Goal: Task Accomplishment & Management: Manage account settings

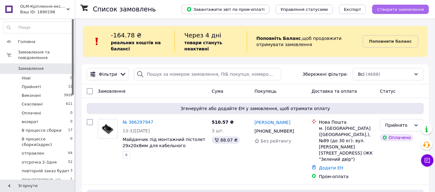
click at [404, 7] on span "Створити замовлення" at bounding box center [400, 9] width 47 height 5
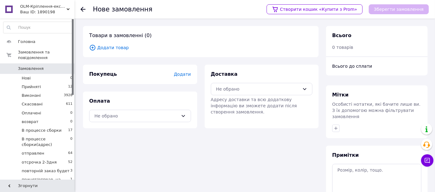
click at [116, 48] on span "Додати товар" at bounding box center [200, 47] width 223 height 7
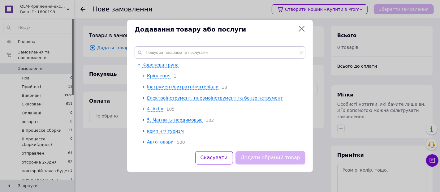
click at [173, 45] on div "Коренева група Кріплення 1 Інструмент/витратні матеріали 18 Електроінструмент, …" at bounding box center [220, 95] width 186 height 112
click at [169, 50] on input "text" at bounding box center [220, 52] width 171 height 12
paste input "9R648198019-C"
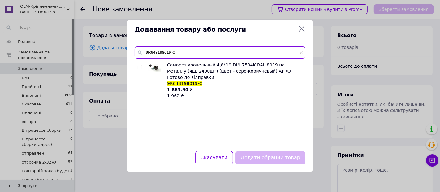
type input "9R648198019-C"
click at [139, 68] on input "checkbox" at bounding box center [140, 67] width 4 height 4
checkbox input "true"
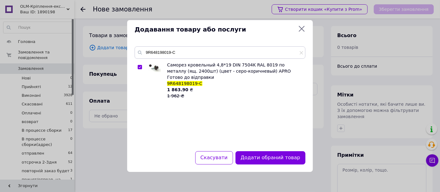
click at [263, 156] on button "Додати обраний товар" at bounding box center [271, 157] width 70 height 13
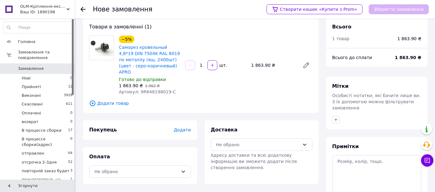
scroll to position [34, 0]
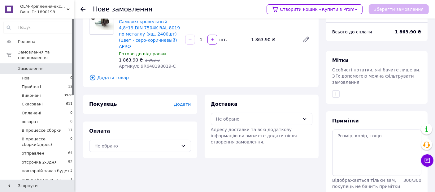
click at [180, 102] on span "Додати" at bounding box center [182, 104] width 17 height 5
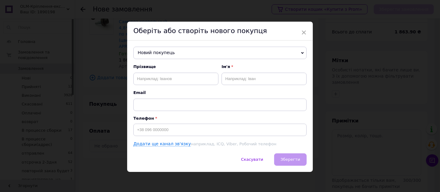
click at [176, 47] on span "Новий покупець" at bounding box center [219, 53] width 173 height 12
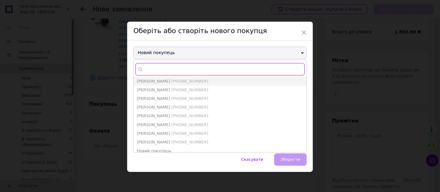
paste input "0971947929"
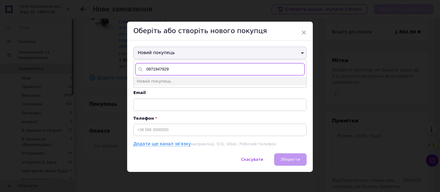
type input "0971947929"
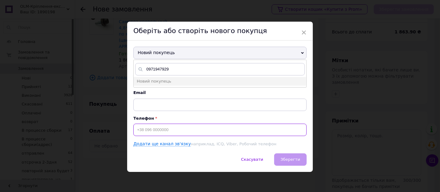
click at [180, 128] on input at bounding box center [219, 130] width 173 height 12
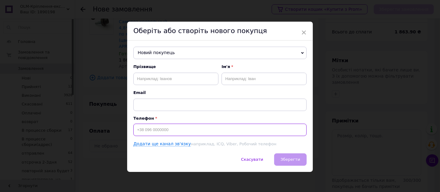
drag, startPoint x: 174, startPoint y: 130, endPoint x: 151, endPoint y: 129, distance: 22.9
click at [149, 128] on input at bounding box center [219, 130] width 173 height 12
click at [171, 129] on input at bounding box center [219, 130] width 173 height 12
paste input "0971947929"
type input "+380971947929"
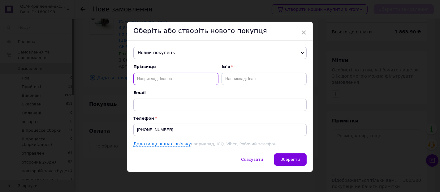
click at [151, 77] on input "text" at bounding box center [175, 79] width 85 height 12
paste input "вередін"
type input "вередін"
click at [245, 80] on input "text" at bounding box center [264, 79] width 85 height 12
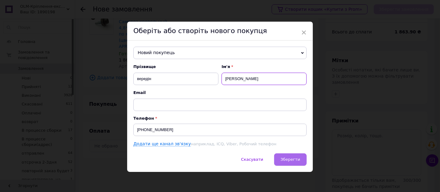
type input "роман"
click at [297, 157] on span "Зберегти" at bounding box center [290, 159] width 19 height 5
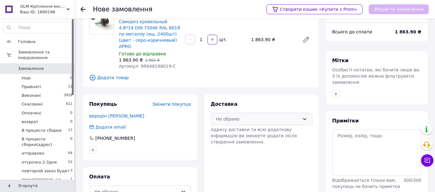
click at [303, 113] on div "Не обрано" at bounding box center [262, 119] width 102 height 12
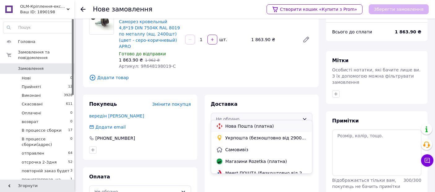
click at [242, 127] on span "Нова Пошта (платна)" at bounding box center [266, 126] width 82 height 6
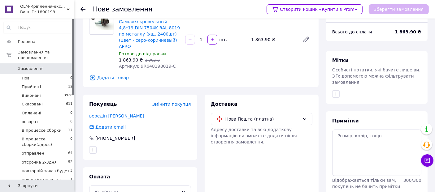
scroll to position [56, 0]
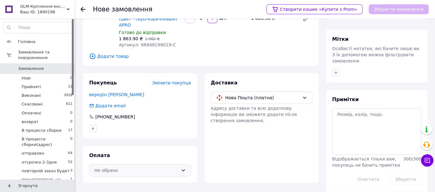
click at [184, 164] on div "Не обрано" at bounding box center [140, 170] width 102 height 12
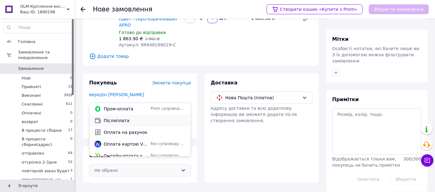
click at [136, 122] on span "Післяплата" at bounding box center [145, 121] width 82 height 6
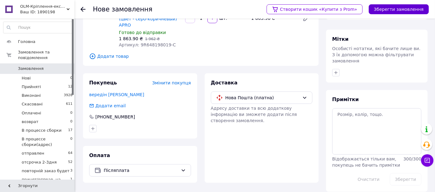
click at [408, 6] on button "Зберегти замовлення" at bounding box center [399, 9] width 60 height 10
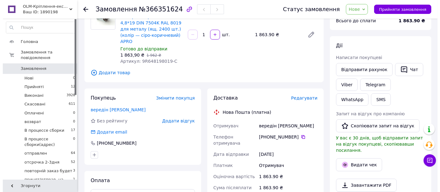
scroll to position [69, 0]
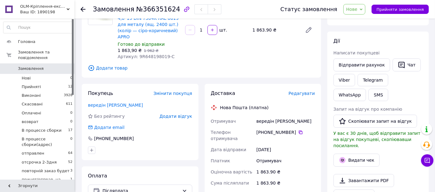
click at [301, 91] on span "Редагувати" at bounding box center [301, 93] width 26 height 5
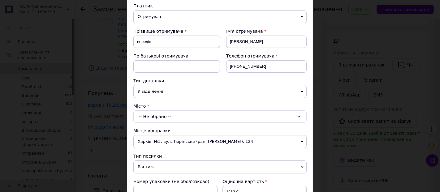
click at [207, 115] on div "-- Не обрано --" at bounding box center [219, 116] width 173 height 12
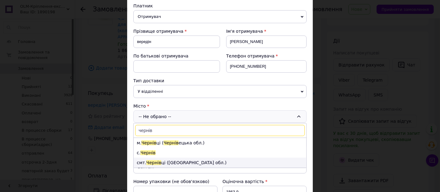
type input "чернів"
click at [164, 162] on li "смт. Чернів ці (Вінницька обл.)" at bounding box center [220, 163] width 173 height 10
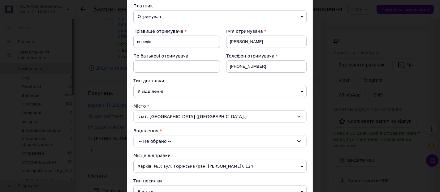
click at [166, 138] on div "-- Не обрано --" at bounding box center [219, 141] width 173 height 12
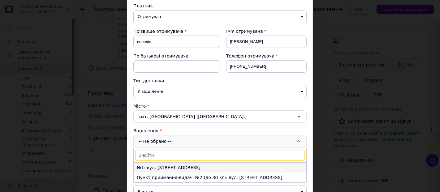
click at [166, 167] on li "№1: вул. Святомиколаївська, 95б" at bounding box center [220, 168] width 173 height 10
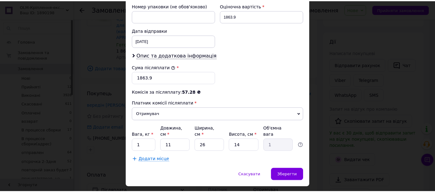
scroll to position [275, 0]
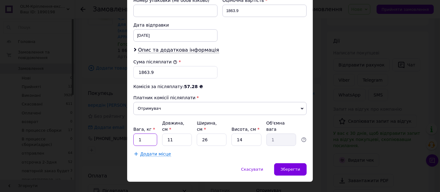
drag, startPoint x: 142, startPoint y: 131, endPoint x: 135, endPoint y: 133, distance: 8.1
click at [135, 134] on input "1" at bounding box center [145, 140] width 24 height 12
type input "10"
click at [204, 134] on input "26" at bounding box center [212, 140] width 30 height 12
type input "20"
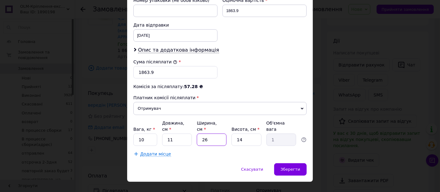
type input "0.77"
type input "20"
click at [292, 163] on div "Зберегти" at bounding box center [290, 169] width 32 height 12
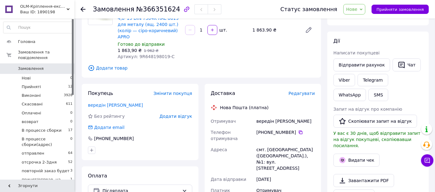
click at [362, 10] on icon at bounding box center [361, 9] width 3 height 3
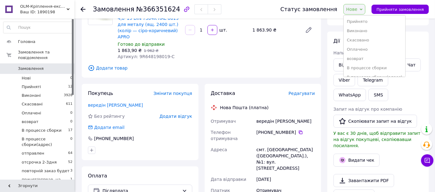
click at [363, 19] on li "Прийнято" at bounding box center [375, 21] width 62 height 9
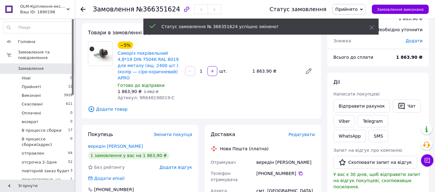
scroll to position [0, 0]
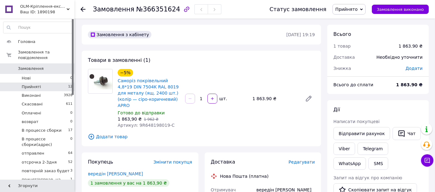
click at [29, 84] on li "Прийняті 12" at bounding box center [38, 87] width 76 height 9
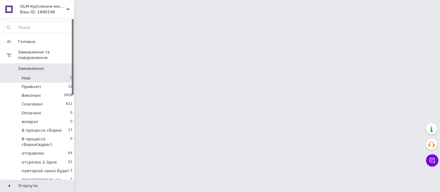
click at [42, 75] on li "Нові 0" at bounding box center [38, 78] width 76 height 9
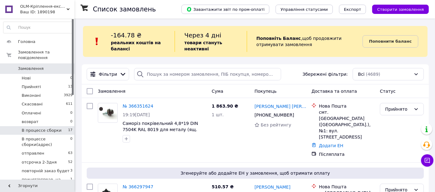
click at [38, 128] on span "В процессе сборки" at bounding box center [42, 131] width 40 height 6
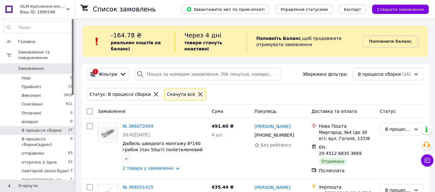
click at [89, 110] on input "checkbox" at bounding box center [90, 111] width 6 height 6
checkbox input "true"
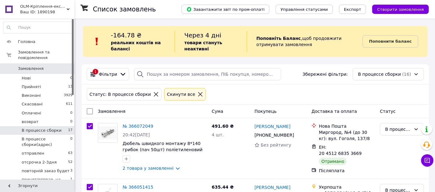
checkbox input "true"
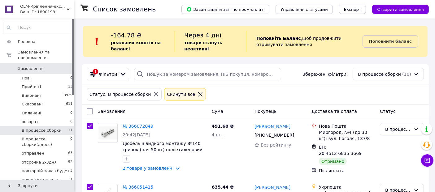
checkbox input "true"
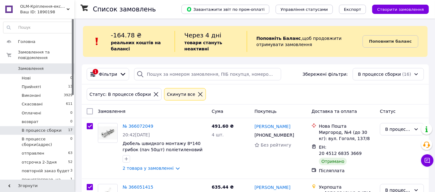
checkbox input "true"
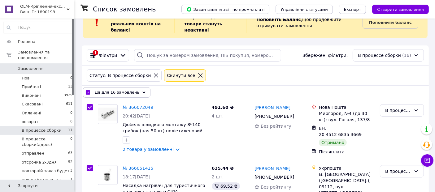
scroll to position [34, 0]
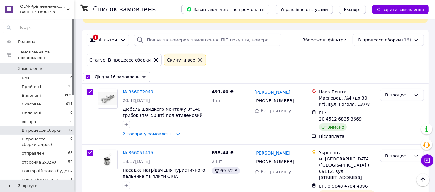
click at [87, 76] on input "checkbox" at bounding box center [88, 77] width 4 height 4
checkbox input "false"
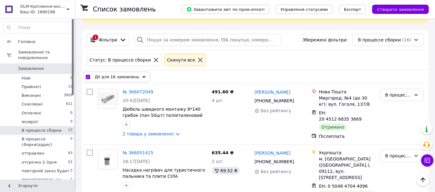
checkbox input "false"
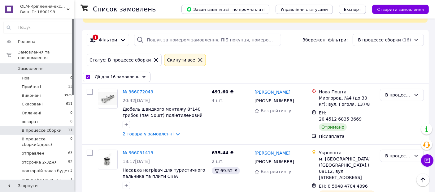
checkbox input "false"
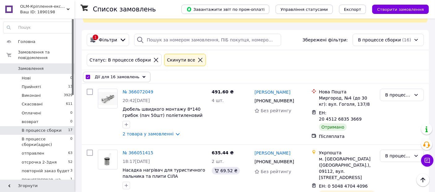
checkbox input "false"
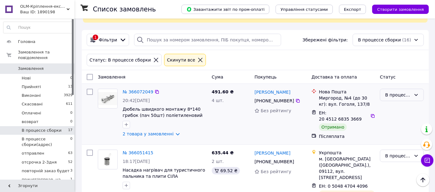
click at [415, 97] on div "В процессе сборки" at bounding box center [402, 95] width 44 height 12
click at [400, 120] on li "Виконано" at bounding box center [401, 119] width 43 height 11
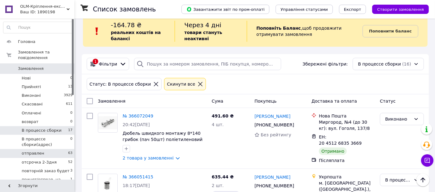
scroll to position [0, 0]
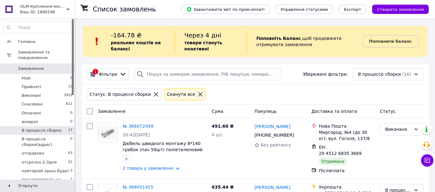
click at [91, 110] on input "checkbox" at bounding box center [90, 111] width 6 height 6
checkbox input "true"
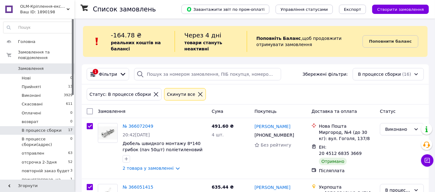
checkbox input "true"
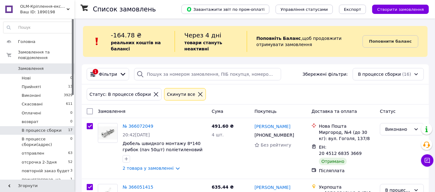
checkbox input "true"
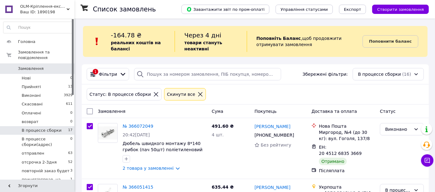
checkbox input "true"
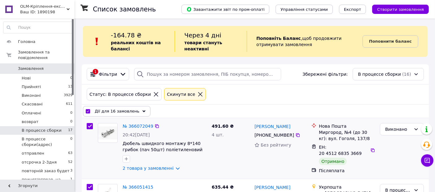
click at [87, 127] on input "checkbox" at bounding box center [90, 126] width 6 height 6
checkbox input "false"
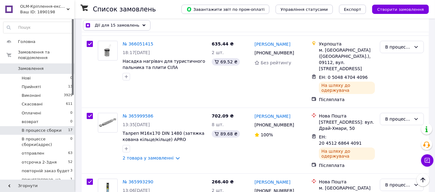
scroll to position [2, 0]
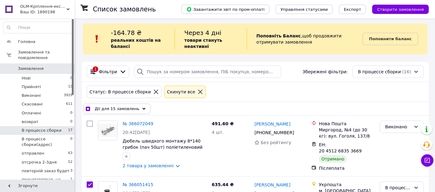
click at [140, 108] on div "Дії для 15 замовлень" at bounding box center [116, 109] width 67 height 11
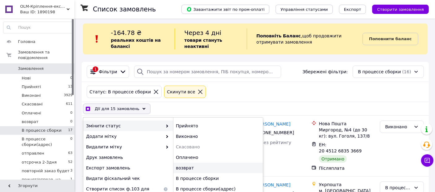
checkbox input "true"
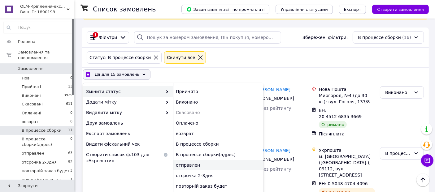
click at [190, 169] on div "отправлен" at bounding box center [218, 165] width 90 height 11
checkbox input "false"
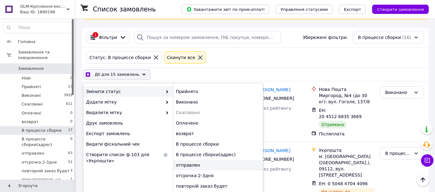
checkbox input "false"
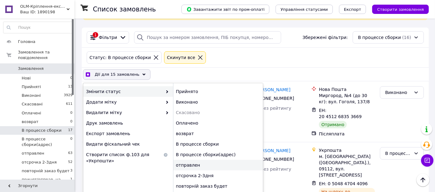
checkbox input "false"
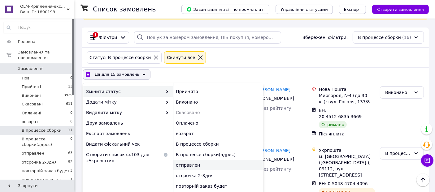
checkbox input "false"
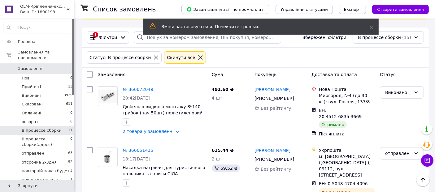
click at [45, 177] on span "принят/отправ. на сборку" at bounding box center [46, 182] width 49 height 11
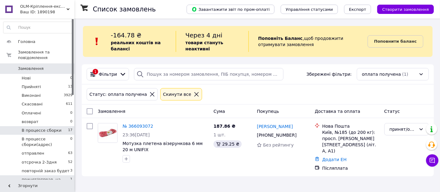
click at [56, 128] on span "В процессе сборки" at bounding box center [42, 131] width 40 height 6
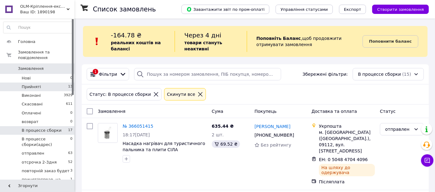
click at [63, 83] on li "Прийняті 13" at bounding box center [38, 87] width 76 height 9
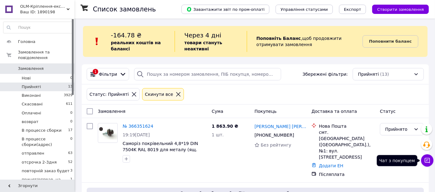
click at [425, 161] on icon at bounding box center [427, 160] width 5 height 5
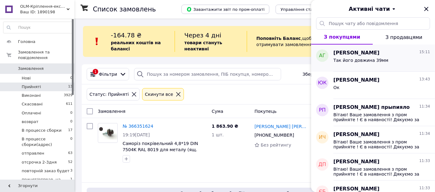
click at [347, 63] on div "Так його довжина 39мм" at bounding box center [360, 62] width 55 height 9
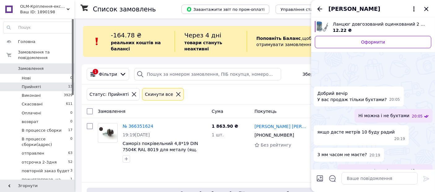
scroll to position [985, 0]
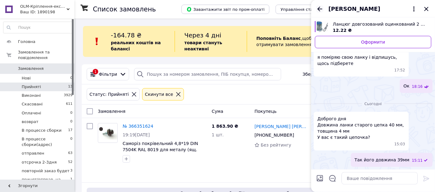
click at [321, 8] on icon "Назад" at bounding box center [319, 8] width 7 height 7
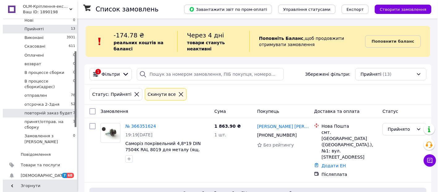
scroll to position [69, 0]
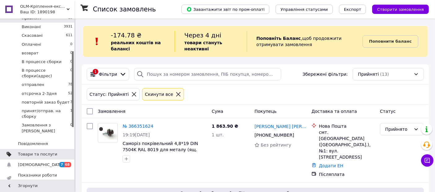
click at [47, 149] on link "Товари та послуги" at bounding box center [38, 154] width 76 height 11
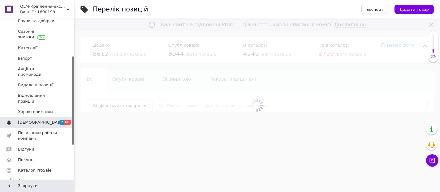
click at [49, 120] on span "[DEMOGRAPHIC_DATA]" at bounding box center [37, 123] width 39 height 6
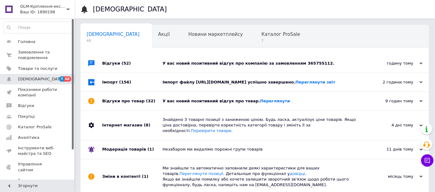
click at [346, 28] on div "Сповіщення 68 Акції 0 Новини маркетплейсу 0 Каталог ProSale 7 Навчання та заход…" at bounding box center [233, 48] width 307 height 47
click at [261, 34] on span "Каталог ProSale" at bounding box center [280, 35] width 39 height 6
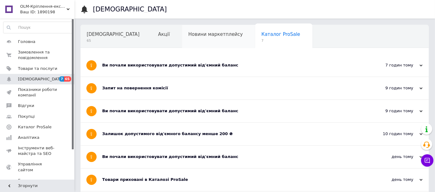
click at [182, 29] on div "Новини маркетплейсу" at bounding box center [218, 37] width 73 height 24
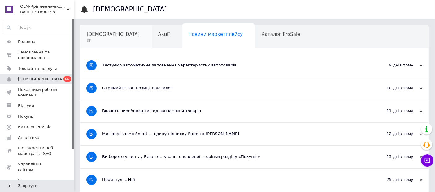
click at [100, 40] on span "65" at bounding box center [113, 40] width 53 height 5
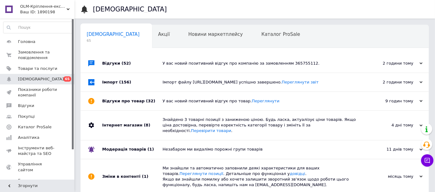
click at [165, 62] on div "У вас новий позитивний відгук про компанію за замовленням 365755112." at bounding box center [261, 64] width 198 height 6
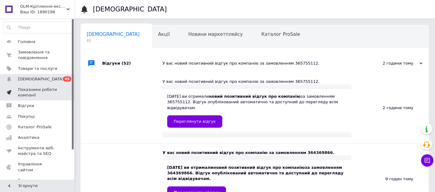
click at [35, 91] on span "Показники роботи компанії" at bounding box center [37, 92] width 39 height 11
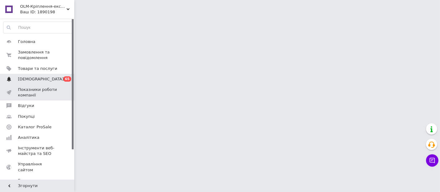
click at [36, 79] on span "[DEMOGRAPHIC_DATA]" at bounding box center [41, 79] width 46 height 6
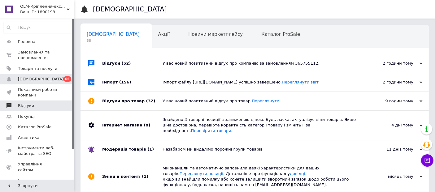
click at [35, 104] on span "Відгуки" at bounding box center [37, 106] width 39 height 6
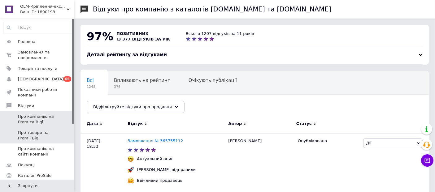
click at [34, 128] on link "Про товари на Prom і Bigl" at bounding box center [38, 136] width 76 height 16
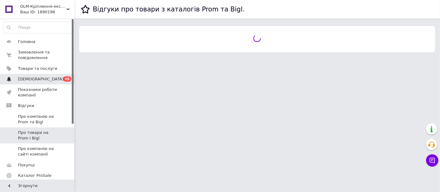
click at [39, 77] on span "[DEMOGRAPHIC_DATA]" at bounding box center [41, 79] width 46 height 6
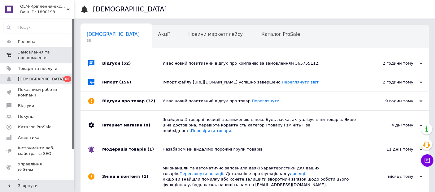
click at [38, 58] on span "Замовлення та повідомлення" at bounding box center [37, 55] width 39 height 11
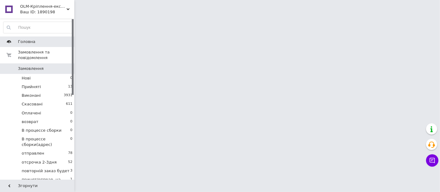
click at [32, 45] on link "Головна" at bounding box center [38, 42] width 76 height 11
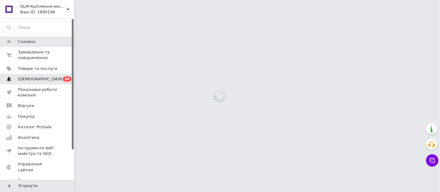
click at [37, 76] on link "Сповіщення 0 65" at bounding box center [38, 79] width 76 height 11
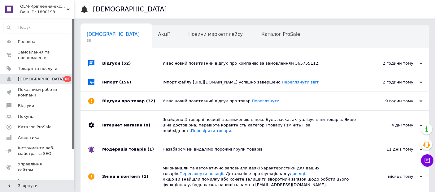
click at [222, 70] on div "У вас новий позитивний відгук про компанію за замовленням 365755112." at bounding box center [261, 63] width 198 height 19
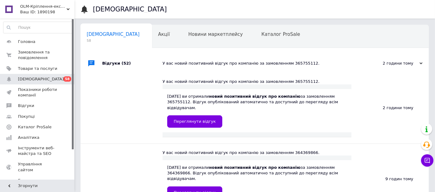
click at [143, 59] on div "Відгуки (52)" at bounding box center [132, 63] width 60 height 19
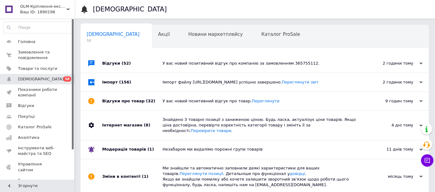
click at [153, 93] on div "Відгуки про товар (32)" at bounding box center [132, 101] width 60 height 19
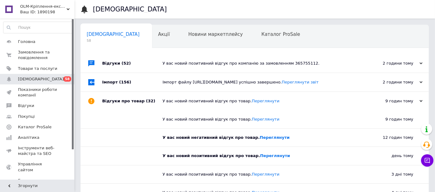
click at [124, 61] on span "(52)" at bounding box center [126, 63] width 9 height 5
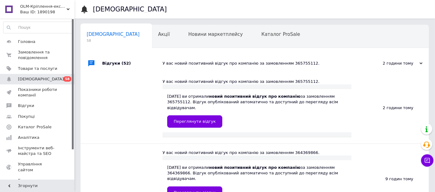
click at [150, 58] on div "Відгуки (52)" at bounding box center [132, 63] width 60 height 19
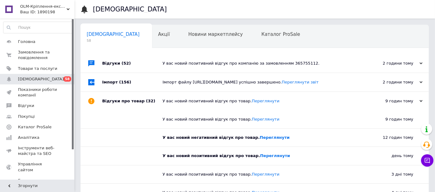
click at [163, 110] on div "У вас новий позитивний відгук про товар. Переглянути" at bounding box center [261, 101] width 198 height 19
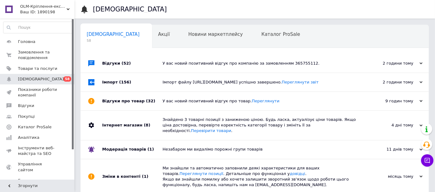
click at [152, 88] on div "Імпорт (156)" at bounding box center [132, 82] width 60 height 19
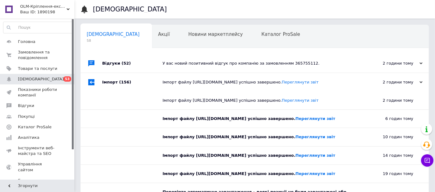
click at [165, 114] on div "Імпорт файлу https://kronavto.ua/tmp/prom_ua/all_products.xml успішно завершено…" at bounding box center [256, 119] width 189 height 18
click at [140, 84] on div "Імпорт (156)" at bounding box center [132, 82] width 60 height 19
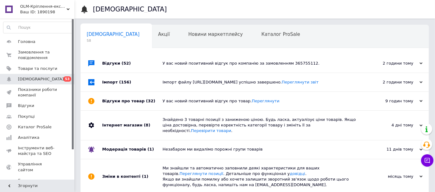
scroll to position [56, 0]
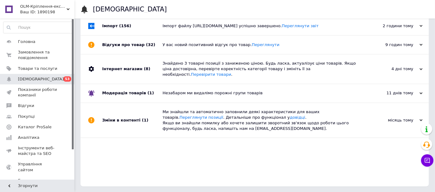
click at [144, 91] on div "Модерація товарів (1)" at bounding box center [132, 93] width 60 height 19
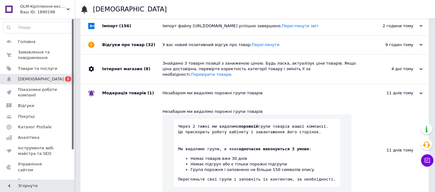
click at [154, 70] on div "Інтернет магазин (8)" at bounding box center [132, 68] width 60 height 29
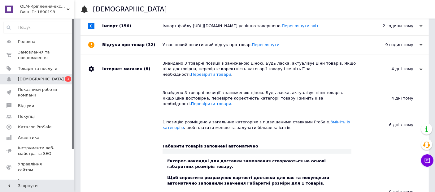
click at [153, 50] on div "Відгуки про товар (32)" at bounding box center [132, 45] width 60 height 19
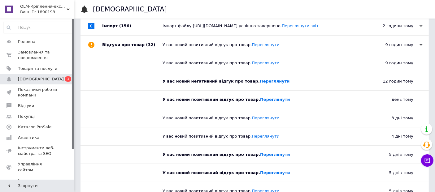
click at [156, 24] on div "Імпорт (156)" at bounding box center [132, 26] width 60 height 19
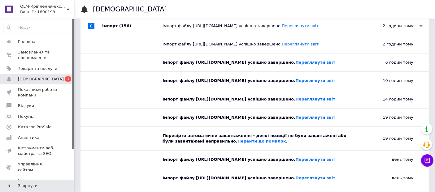
scroll to position [0, 0]
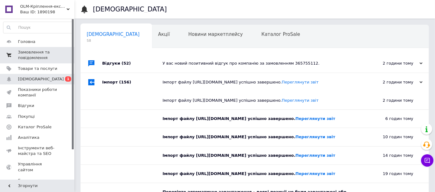
click at [37, 56] on span "Замовлення та повідомлення" at bounding box center [37, 55] width 39 height 11
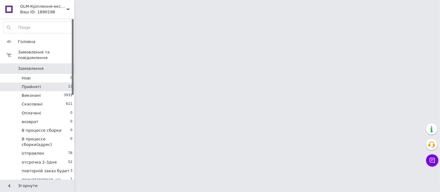
click at [54, 83] on li "Прийняті 13" at bounding box center [38, 87] width 76 height 9
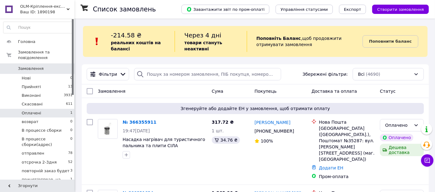
click at [53, 109] on li "Оплачені 1" at bounding box center [38, 113] width 76 height 9
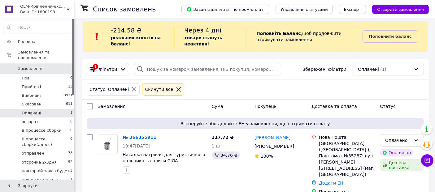
scroll to position [6, 0]
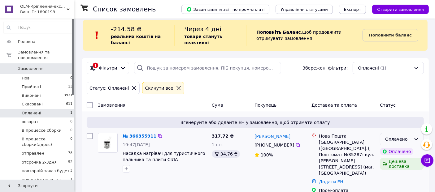
click at [414, 141] on icon at bounding box center [415, 139] width 5 height 5
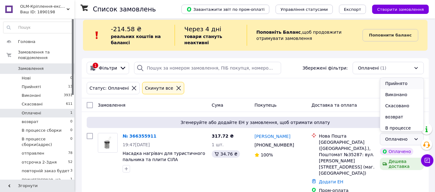
click at [394, 85] on li "Прийнято" at bounding box center [401, 83] width 43 height 11
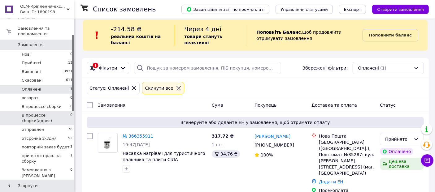
scroll to position [34, 0]
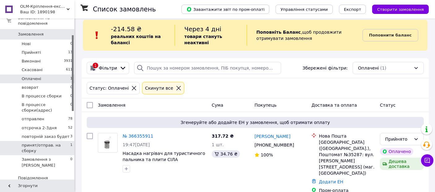
click at [47, 143] on span "принят/отправ. на сборку" at bounding box center [46, 148] width 49 height 11
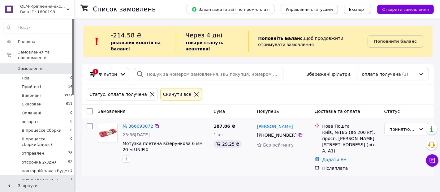
click at [136, 127] on link "№ 366093072" at bounding box center [138, 126] width 31 height 5
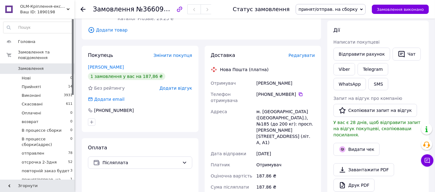
scroll to position [103, 0]
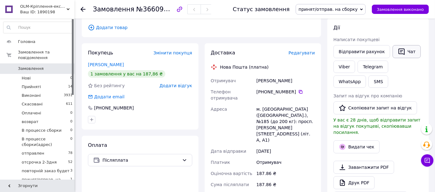
click at [400, 53] on button "Чат" at bounding box center [406, 51] width 28 height 13
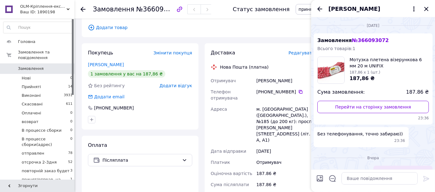
scroll to position [6, 0]
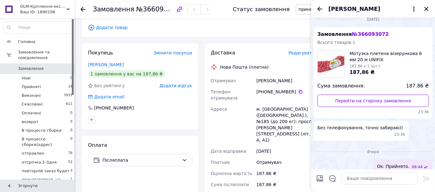
click at [422, 8] on icon "Закрити" at bounding box center [425, 8] width 7 height 7
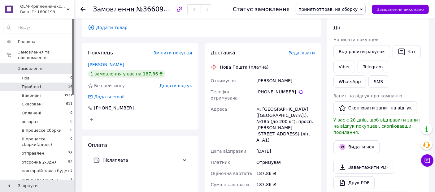
click at [49, 83] on li "Прийняті 14" at bounding box center [38, 87] width 76 height 9
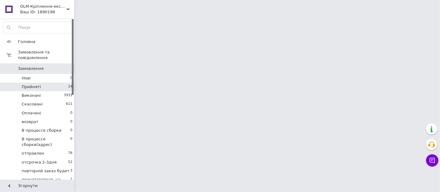
click at [55, 83] on li "Прийняті 14" at bounding box center [38, 87] width 76 height 9
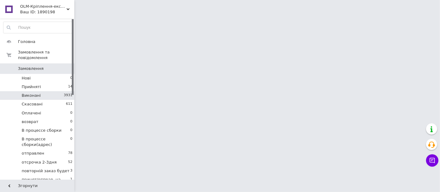
click at [62, 91] on li "Виконані 3931" at bounding box center [38, 95] width 76 height 9
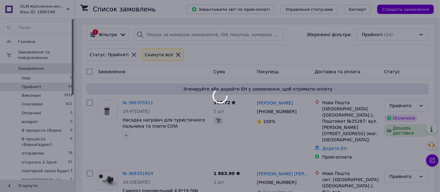
click at [66, 83] on li "Прийняті 14" at bounding box center [38, 87] width 76 height 9
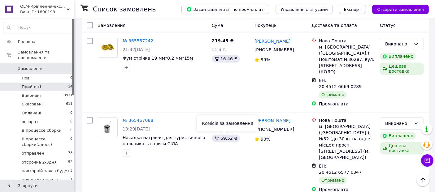
scroll to position [1304, 0]
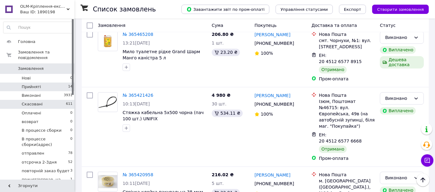
click at [61, 100] on li "Скасовані 611" at bounding box center [38, 104] width 76 height 9
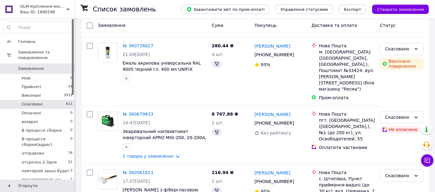
click at [63, 83] on li "Прийняті 14" at bounding box center [38, 87] width 76 height 9
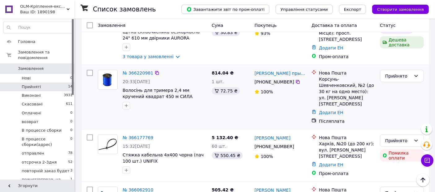
scroll to position [719, 0]
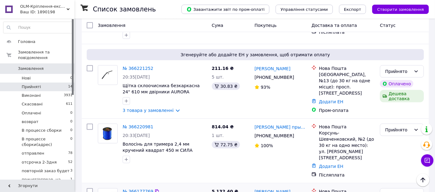
click at [140, 189] on link "№ 366177769" at bounding box center [138, 191] width 31 height 5
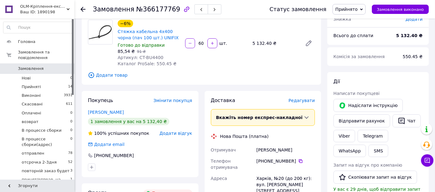
scroll to position [69, 0]
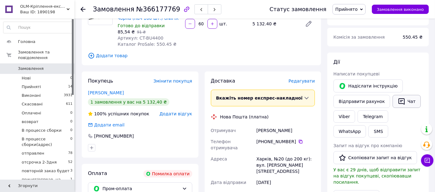
click at [402, 98] on button "Чат" at bounding box center [406, 101] width 28 height 13
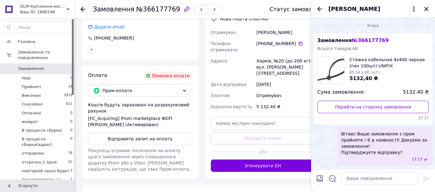
scroll to position [206, 0]
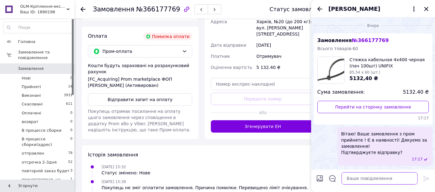
click at [351, 178] on textarea at bounding box center [379, 178] width 76 height 12
paste textarea "Вітаю! Ваше замовлення з пром прийняте ! Є в наявності! Дякуємо за замовлення! …"
type textarea "Вітаю! Ваше замовлення з пром прийняте ! Є в наявності! Дякуємо за замовлення! …"
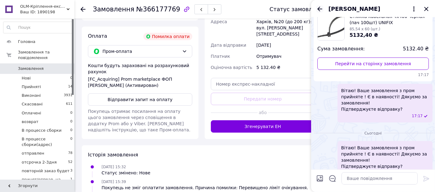
click at [318, 11] on icon "Назад" at bounding box center [319, 8] width 7 height 7
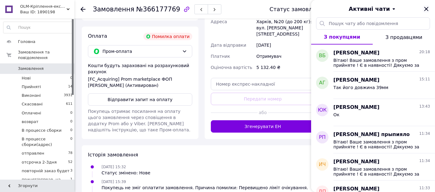
click at [425, 10] on icon "Закрити" at bounding box center [426, 9] width 4 height 4
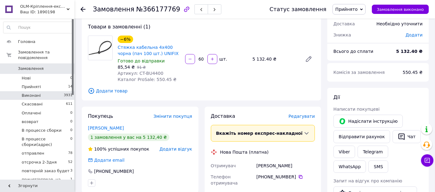
scroll to position [0, 0]
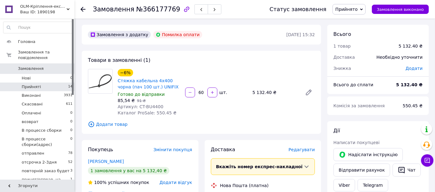
click at [61, 83] on li "Прийняті 14" at bounding box center [38, 87] width 76 height 9
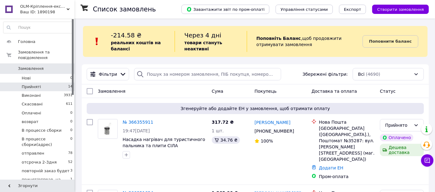
click at [49, 85] on li "Прийняті 14" at bounding box center [38, 87] width 76 height 9
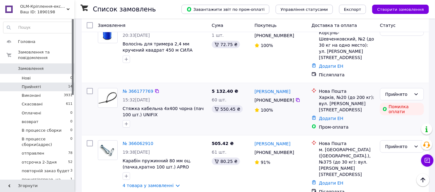
scroll to position [822, 0]
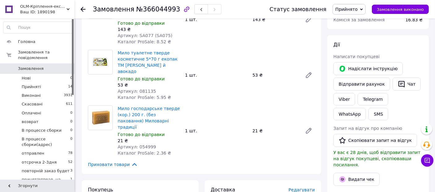
scroll to position [103, 0]
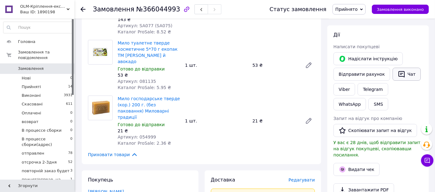
click at [407, 69] on button "Чат" at bounding box center [406, 74] width 28 height 13
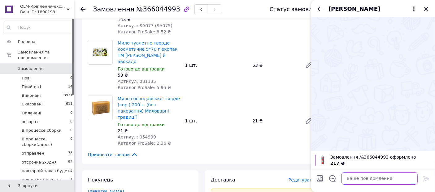
click at [350, 183] on textarea at bounding box center [379, 178] width 76 height 12
paste textarea "Вітаю! Ваше замовлення з пром прийняте ! Є в наявності! Дякуємо за замовлення! …"
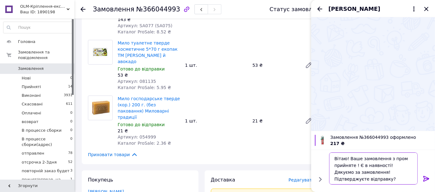
drag, startPoint x: 401, startPoint y: 180, endPoint x: 330, endPoint y: 183, distance: 71.9
click at [330, 183] on textarea "Вітаю! Ваше замовлення з пром прийняте ! Є в наявності! Дякуємо за замовлення! …" at bounding box center [373, 169] width 89 height 32
paste textarea "отуємо відправку!"
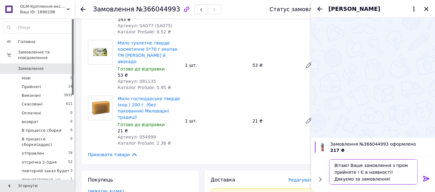
scroll to position [4, 0]
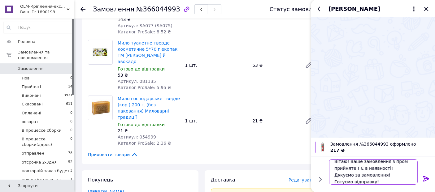
type textarea "Вітаю! Ваше замовлення з пром прийняте ! Є в наявності! Дякуємо за замовлення! …"
click at [426, 179] on icon at bounding box center [425, 178] width 7 height 7
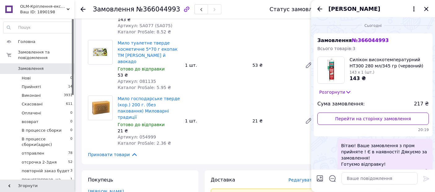
scroll to position [0, 0]
click at [318, 8] on icon "Назад" at bounding box center [319, 8] width 5 height 5
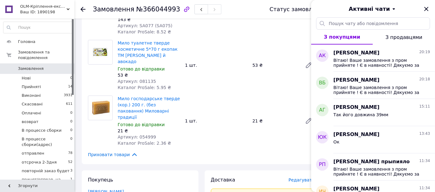
click at [428, 11] on icon "Закрити" at bounding box center [425, 8] width 7 height 7
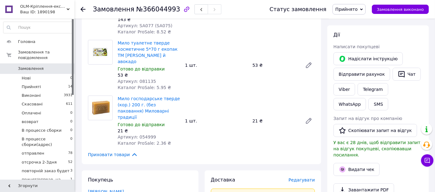
click at [363, 9] on icon at bounding box center [361, 9] width 3 height 2
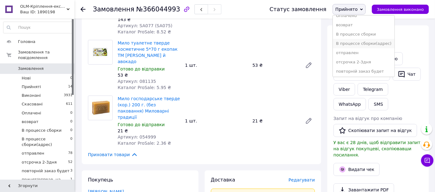
scroll to position [34, 0]
click at [383, 71] on li "принят/отправ. на сборку" at bounding box center [364, 70] width 62 height 9
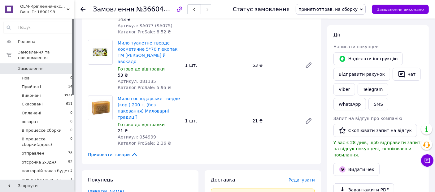
click at [83, 7] on icon at bounding box center [82, 9] width 5 height 5
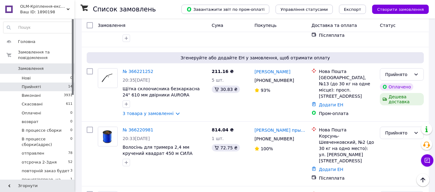
scroll to position [822, 0]
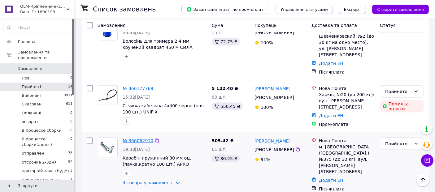
click at [141, 138] on link "№ 366062910" at bounding box center [138, 140] width 31 height 5
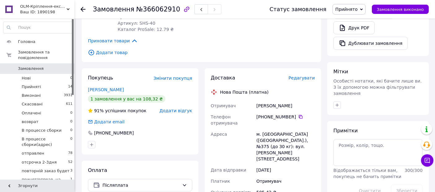
scroll to position [491, 0]
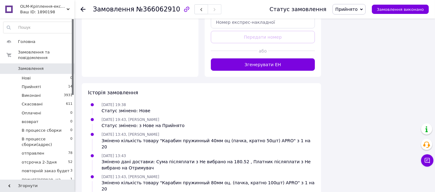
click at [365, 6] on span "Прийнято" at bounding box center [348, 9] width 33 height 11
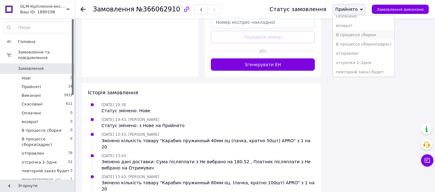
scroll to position [34, 0]
click at [362, 72] on li "принят/отправ. на сборку" at bounding box center [364, 70] width 62 height 9
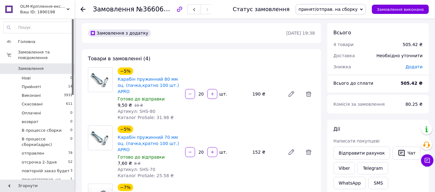
scroll to position [0, 0]
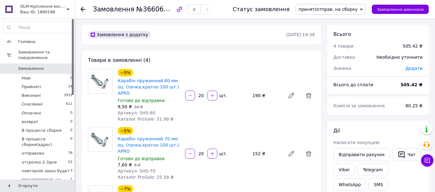
click at [81, 9] on use at bounding box center [82, 9] width 5 height 5
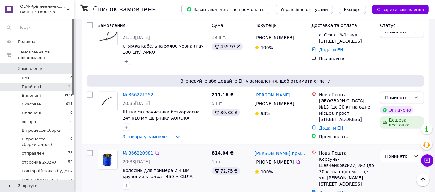
scroll to position [679, 0]
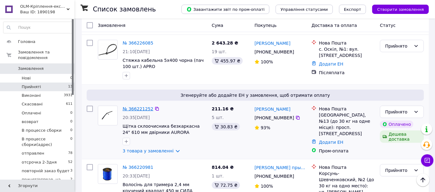
click at [139, 106] on link "№ 366221252" at bounding box center [138, 108] width 31 height 5
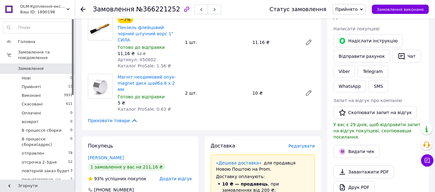
scroll to position [120, 0]
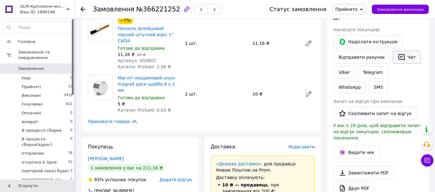
click at [402, 52] on button "Чат" at bounding box center [406, 57] width 28 height 13
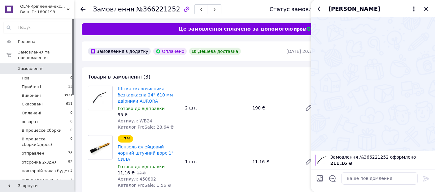
scroll to position [0, 0]
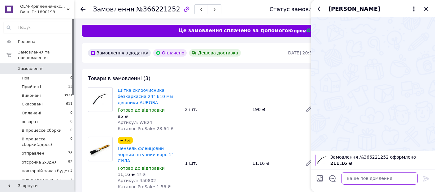
click at [360, 175] on textarea at bounding box center [379, 178] width 76 height 12
paste textarea "Готуємо відправку!"
drag, startPoint x: 376, startPoint y: 180, endPoint x: 322, endPoint y: 173, distance: 53.7
click at [322, 173] on div "Готуємо відправку! Готуємо відправку!" at bounding box center [372, 178] width 119 height 17
paste textarea "Вітаю! Ваше замовлення з пром прийняте ! Є в наявності! Дякуємо за замовлення! …"
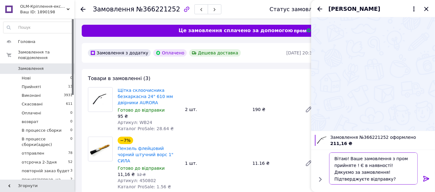
scroll to position [4, 0]
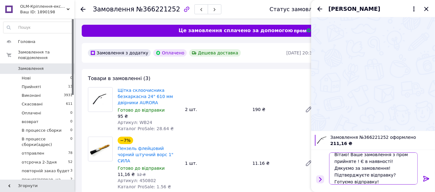
drag, startPoint x: 392, startPoint y: 174, endPoint x: 318, endPoint y: 178, distance: 74.4
click at [318, 178] on div "Вітаю! Ваше замовлення з пром прийняте ! Є в наявності! Дякуємо за замовлення! …" at bounding box center [372, 168] width 119 height 37
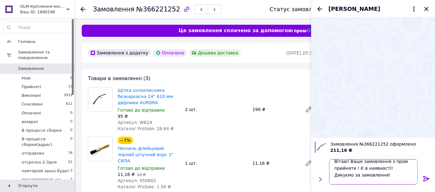
type textarea "Вітаю! Ваше замовлення з пром прийняте ! Є в наявності! Дякуємо за замовлення! …"
click at [424, 179] on icon at bounding box center [426, 179] width 6 height 6
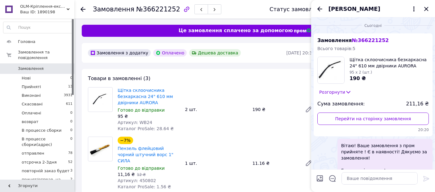
scroll to position [0, 0]
click at [322, 9] on icon "Назад" at bounding box center [319, 8] width 5 height 5
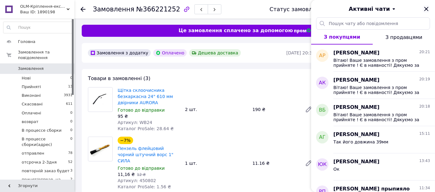
click at [428, 8] on icon "Закрити" at bounding box center [425, 8] width 7 height 7
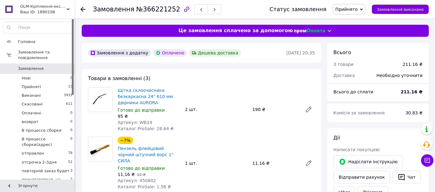
click at [363, 6] on span "Прийнято" at bounding box center [348, 9] width 33 height 11
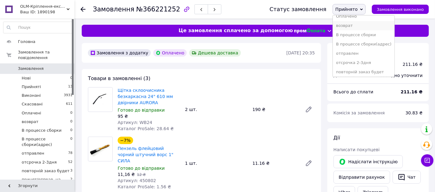
scroll to position [34, 0]
click at [363, 68] on li "принят/отправ. на сборку" at bounding box center [364, 70] width 62 height 9
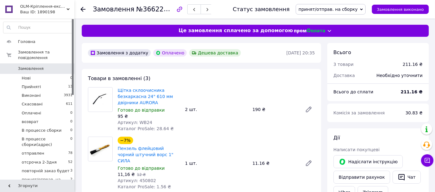
click at [83, 7] on icon at bounding box center [82, 9] width 5 height 5
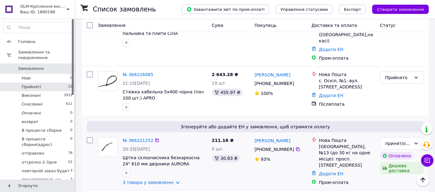
scroll to position [689, 0]
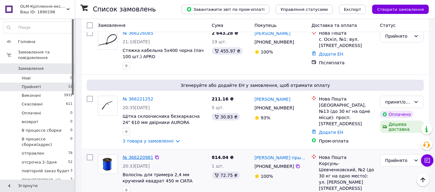
click at [134, 155] on link "№ 366220981" at bounding box center [138, 157] width 31 height 5
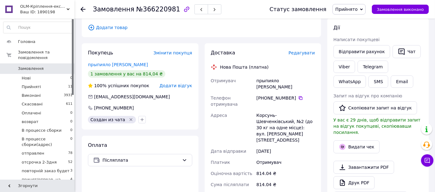
scroll to position [69, 0]
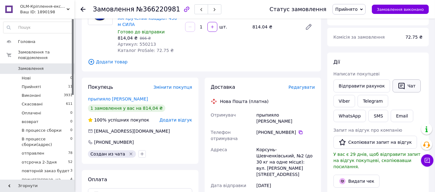
click at [408, 86] on button "Чат" at bounding box center [406, 86] width 28 height 13
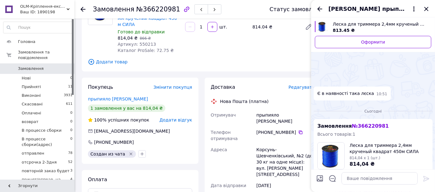
scroll to position [78, 0]
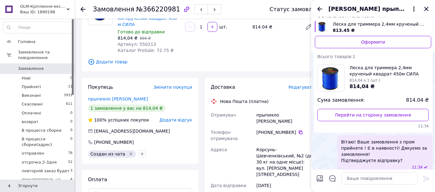
click at [428, 10] on icon "Закрити" at bounding box center [425, 8] width 7 height 7
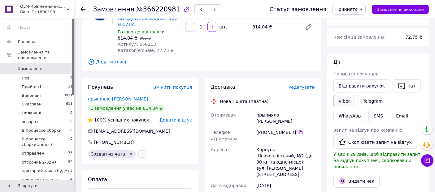
click at [344, 101] on link "Viber" at bounding box center [344, 101] width 22 height 12
click at [375, 100] on link "Telegram" at bounding box center [372, 101] width 30 height 12
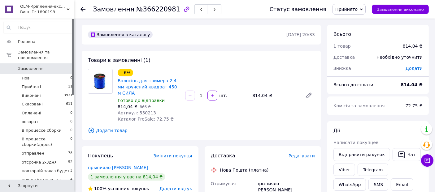
scroll to position [34, 0]
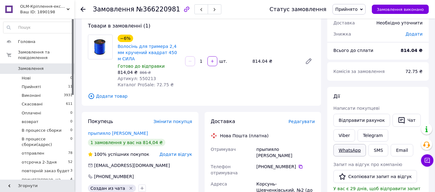
click at [366, 144] on link "WhatsApp" at bounding box center [349, 150] width 32 height 12
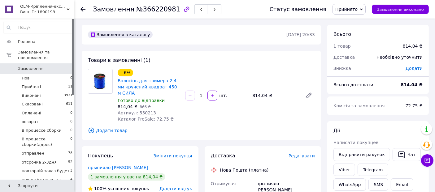
click at [81, 9] on use at bounding box center [82, 9] width 5 height 5
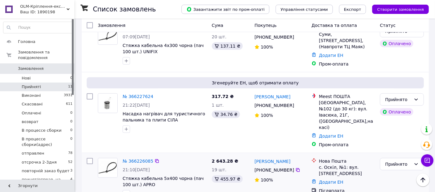
scroll to position [545, 0]
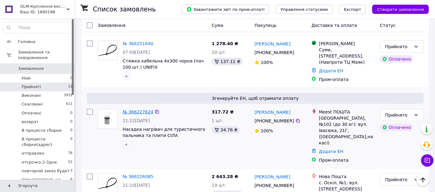
click at [140, 110] on link "№ 366227624" at bounding box center [138, 112] width 31 height 5
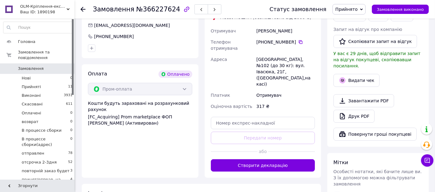
scroll to position [137, 0]
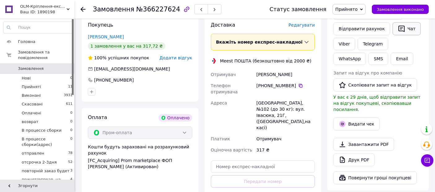
click at [406, 28] on button "Чат" at bounding box center [406, 28] width 28 height 13
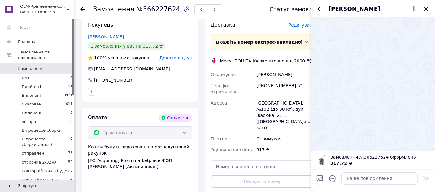
click at [361, 161] on div "317,72 ₴" at bounding box center [380, 163] width 101 height 6
click at [351, 182] on textarea at bounding box center [379, 178] width 76 height 12
paste textarea "Вітаю! Ваше замовлення з пром прийняте ! Є в наявності! Дякуємо за замовлення! …"
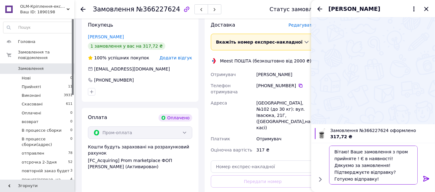
drag, startPoint x: 389, startPoint y: 173, endPoint x: 330, endPoint y: 172, distance: 59.1
click at [330, 172] on textarea "Вітаю! Ваше замовлення з пром прийняте ! Є в наявності! Дякуємо за замовлення! …" at bounding box center [373, 165] width 89 height 39
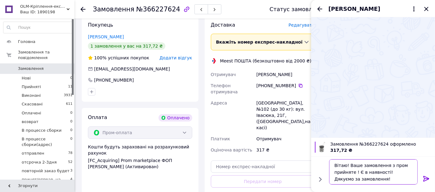
scroll to position [4, 0]
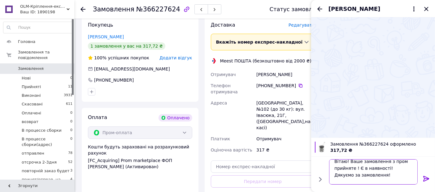
type textarea "Вітаю! Ваше замовлення з пром прийняте ! Є в наявності! Дякуємо за замовлення! …"
click at [426, 176] on icon at bounding box center [425, 178] width 7 height 7
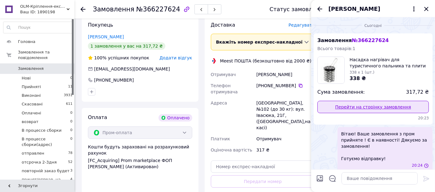
scroll to position [0, 0]
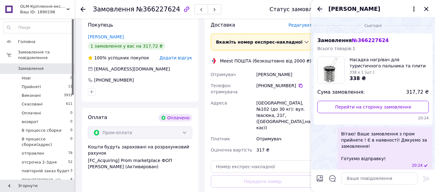
click at [320, 10] on icon "Назад" at bounding box center [319, 8] width 7 height 7
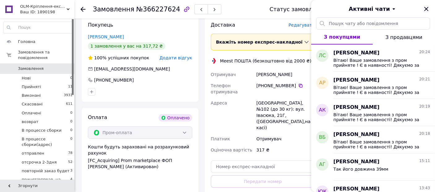
click at [428, 6] on icon "Закрити" at bounding box center [425, 8] width 7 height 7
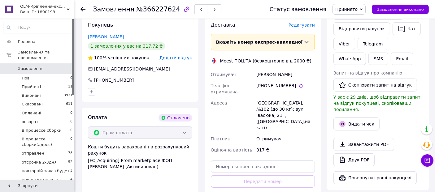
click at [365, 7] on span "Прийнято" at bounding box center [348, 9] width 33 height 11
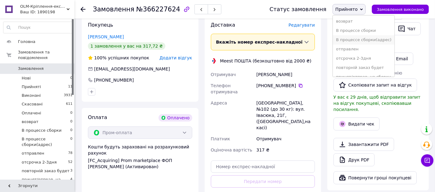
scroll to position [34, 0]
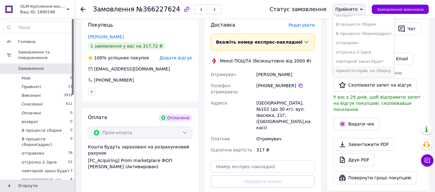
click at [360, 71] on li "принят/отправ. на сборку" at bounding box center [364, 70] width 62 height 9
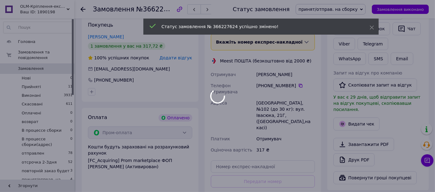
click at [82, 10] on div at bounding box center [217, 96] width 435 height 192
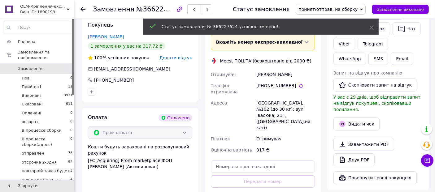
click at [82, 10] on use at bounding box center [82, 9] width 5 height 5
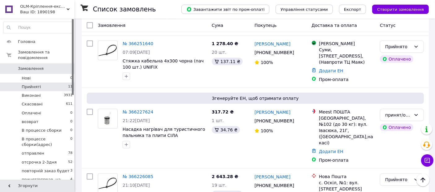
scroll to position [476, 0]
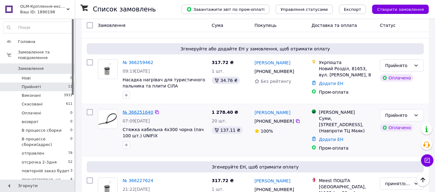
click at [142, 110] on link "№ 366251640" at bounding box center [138, 112] width 31 height 5
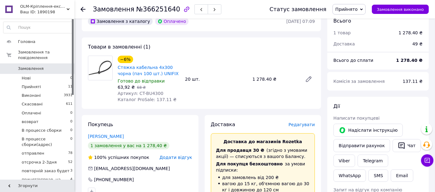
scroll to position [101, 0]
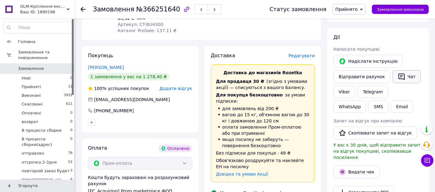
click at [405, 79] on button "Чат" at bounding box center [406, 76] width 28 height 13
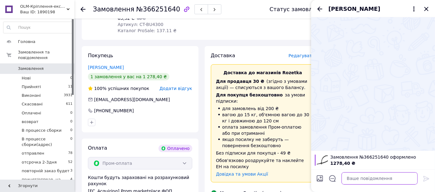
click at [362, 180] on textarea at bounding box center [379, 178] width 76 height 12
paste textarea "Вітаю! Ваше замовлення з пром прийняте ! Є в наявності! Дякуємо за замовлення! …"
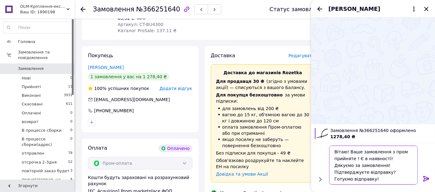
drag, startPoint x: 389, startPoint y: 171, endPoint x: 330, endPoint y: 171, distance: 59.1
click at [330, 171] on textarea "Вітаю! Ваше замовлення з пром прийняте ! Є в наявності! Дякуємо за замовлення! …" at bounding box center [373, 165] width 89 height 39
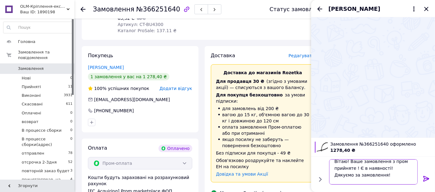
type textarea "Вітаю! Ваше замовлення з пром прийняте ! Є в наявності! Дякуємо за замовлення! …"
click at [424, 175] on icon at bounding box center [425, 178] width 7 height 7
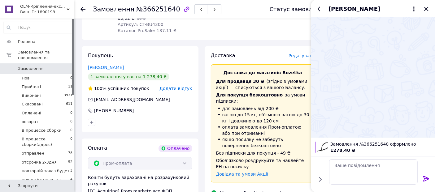
scroll to position [0, 0]
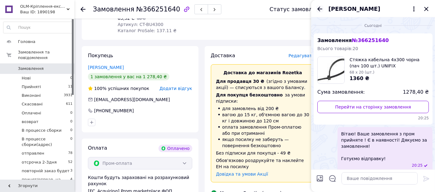
click at [320, 9] on icon "Назад" at bounding box center [319, 8] width 5 height 5
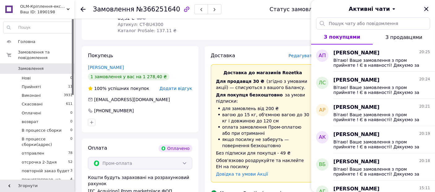
click at [425, 7] on icon "Закрити" at bounding box center [426, 9] width 4 height 4
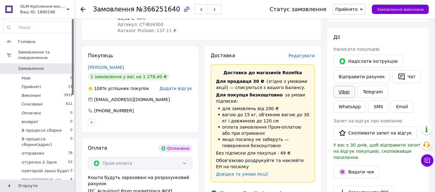
click at [343, 94] on link "Viber" at bounding box center [344, 92] width 22 height 12
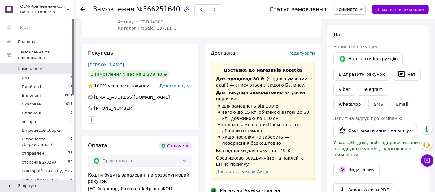
scroll to position [172, 0]
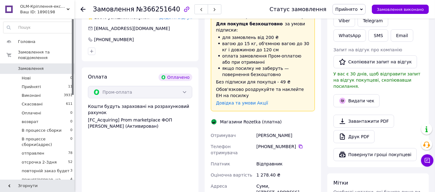
click at [365, 11] on span "Прийнято" at bounding box center [348, 9] width 33 height 11
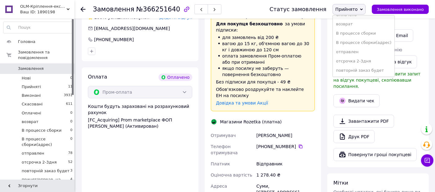
scroll to position [34, 0]
click at [359, 70] on li "принят/отправ. на сборку" at bounding box center [364, 70] width 62 height 9
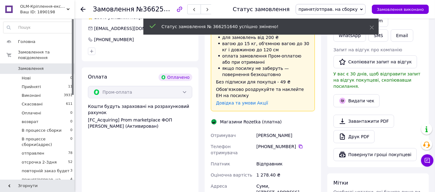
click at [84, 7] on icon at bounding box center [82, 9] width 5 height 5
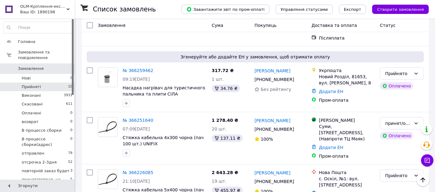
scroll to position [442, 0]
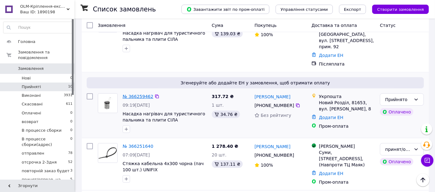
click at [140, 94] on link "№ 366259462" at bounding box center [138, 96] width 31 height 5
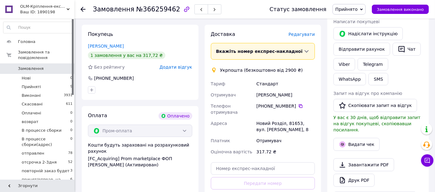
scroll to position [114, 0]
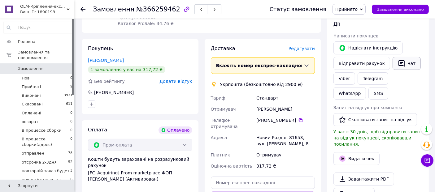
click at [405, 62] on button "Чат" at bounding box center [406, 63] width 28 height 13
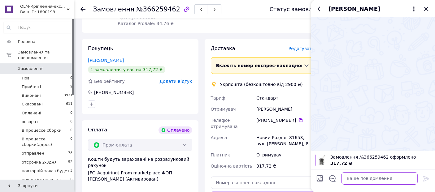
click at [348, 177] on textarea at bounding box center [379, 178] width 76 height 12
paste textarea "Вітаю! Ваше замовлення з пром прийняте ! Є в наявності! Дякуємо за замовлення! …"
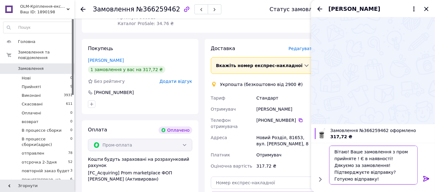
drag, startPoint x: 378, startPoint y: 173, endPoint x: 322, endPoint y: 175, distance: 56.1
click at [322, 175] on div "Вітаю! Ваше замовлення з пром прийняте ! Є в наявності! Дякуємо за замовлення! …" at bounding box center [372, 165] width 119 height 44
type textarea "Вітаю! Ваше замовлення з пром прийняте ! Є в наявності! Дякуємо за замовлення! …"
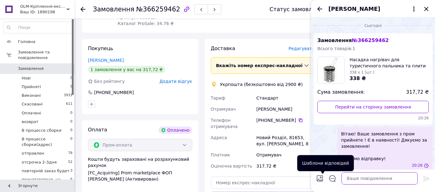
scroll to position [0, 0]
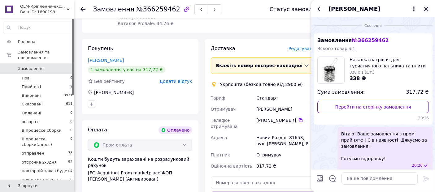
click at [427, 8] on icon "Закрити" at bounding box center [426, 9] width 4 height 4
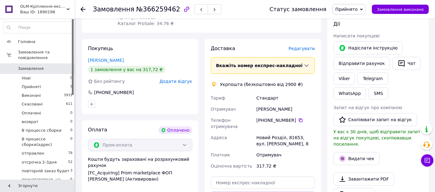
click at [365, 12] on span "Прийнято" at bounding box center [348, 9] width 33 height 11
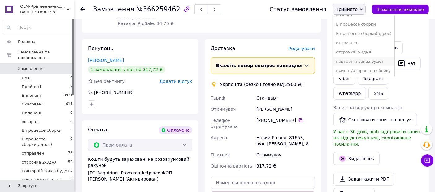
scroll to position [217, 0]
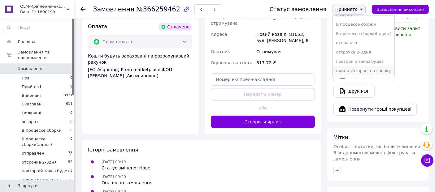
click at [371, 70] on li "принят/отправ. на сборку" at bounding box center [364, 70] width 62 height 9
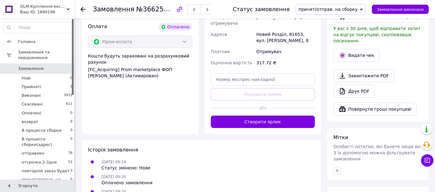
click at [80, 6] on div "Замовлення №366259462 Статус замовлення принят/отправ. на сборку Прийнято Викон…" at bounding box center [254, 9] width 361 height 19
click at [84, 11] on icon at bounding box center [82, 9] width 5 height 5
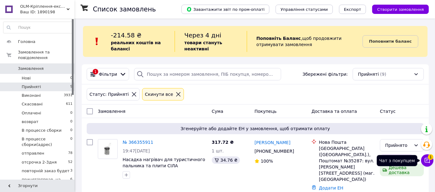
click at [426, 160] on icon at bounding box center [427, 161] width 6 height 6
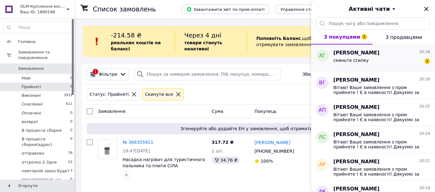
click at [353, 63] on div "скиньте ссилку" at bounding box center [350, 62] width 35 height 9
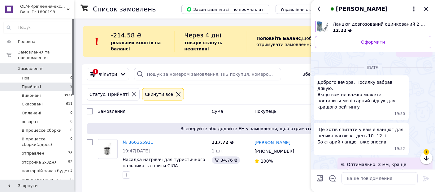
scroll to position [780, 0]
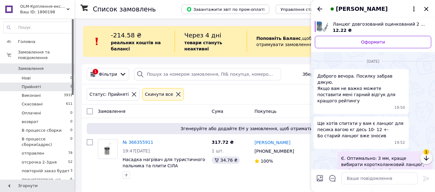
click at [429, 156] on icon "button" at bounding box center [425, 158] width 7 height 7
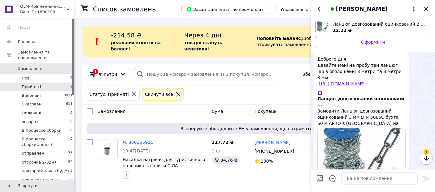
scroll to position [257, 0]
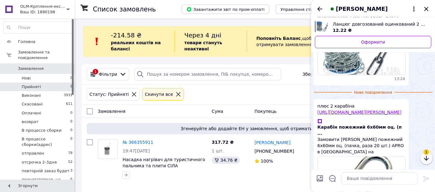
click at [424, 156] on icon "button" at bounding box center [425, 158] width 7 height 7
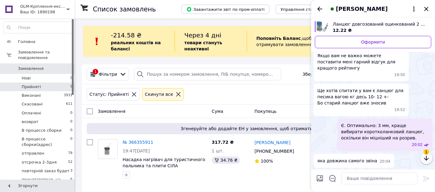
click at [428, 160] on icon "button" at bounding box center [425, 158] width 7 height 7
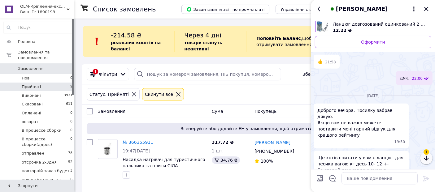
click at [428, 160] on icon "button" at bounding box center [425, 158] width 7 height 7
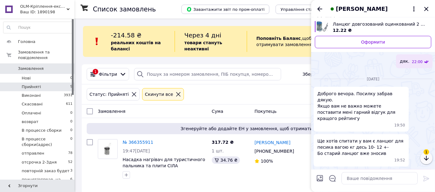
click at [428, 160] on icon "button" at bounding box center [425, 158] width 7 height 7
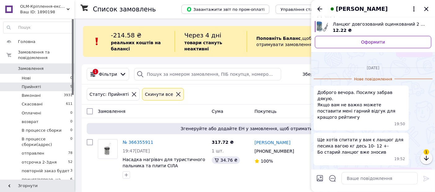
click at [428, 160] on icon "button" at bounding box center [425, 158] width 7 height 7
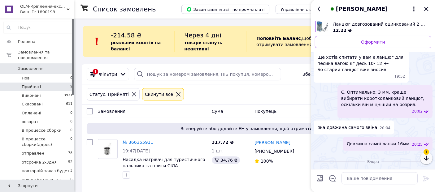
click at [428, 160] on icon "button" at bounding box center [425, 158] width 7 height 7
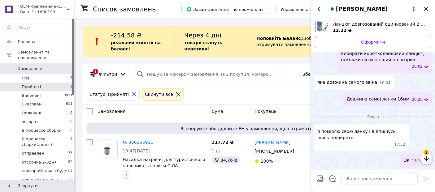
click at [428, 160] on icon "button" at bounding box center [425, 158] width 7 height 7
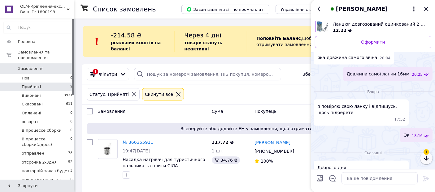
click at [428, 160] on icon "button" at bounding box center [425, 158] width 7 height 7
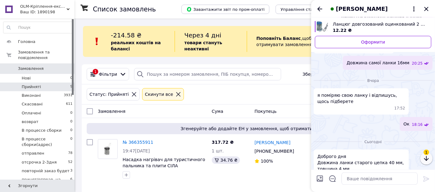
click at [428, 160] on icon "button" at bounding box center [425, 158] width 7 height 7
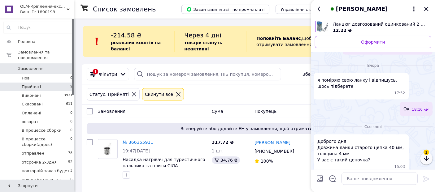
click at [428, 160] on icon "button" at bounding box center [425, 158] width 7 height 7
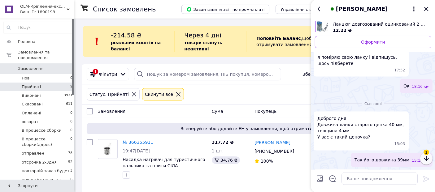
click at [428, 160] on icon "button" at bounding box center [425, 158] width 7 height 7
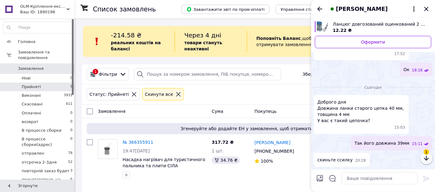
click at [428, 160] on icon "button" at bounding box center [425, 158] width 7 height 7
click at [427, 160] on icon "button" at bounding box center [425, 158] width 7 height 7
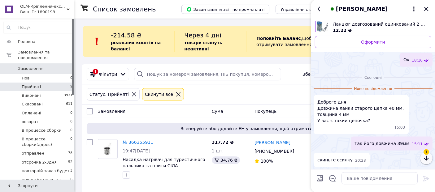
click at [427, 160] on icon "button" at bounding box center [425, 158] width 7 height 7
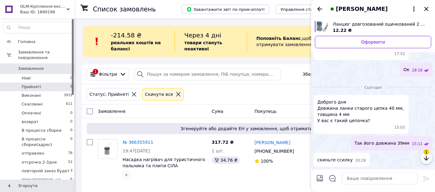
click at [427, 160] on icon "button" at bounding box center [426, 158] width 5 height 5
click at [70, 9] on div "OLM-Кріплення-експерт Ваш ID: 1890198" at bounding box center [46, 9] width 56 height 19
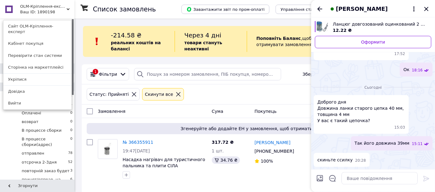
click at [21, 28] on link "Сайт OLM-Кріплення-експерт" at bounding box center [37, 28] width 68 height 17
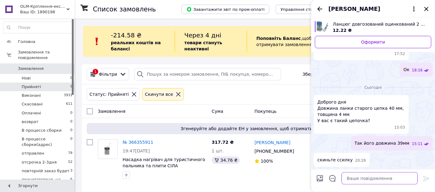
click at [364, 177] on textarea at bounding box center [379, 178] width 76 height 12
paste textarea "https://olmet.prom.ua/ua/p1696574546-tsep-dlinnozvennaya-otsinkovannaya.html"
type textarea "https://olmet.prom.ua/ua/p1696574546-tsep-dlinnozvennaya-otsinkovannaya.html"
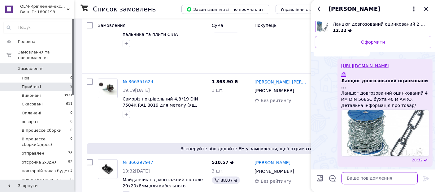
scroll to position [137, 0]
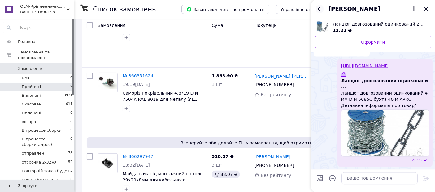
click at [318, 9] on icon "Назад" at bounding box center [319, 8] width 5 height 5
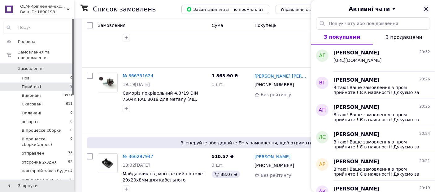
click at [426, 10] on icon "Закрити" at bounding box center [426, 9] width 4 height 4
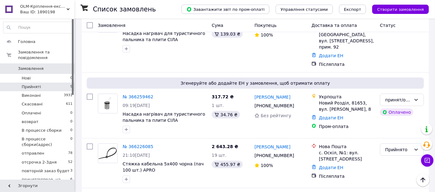
scroll to position [427, 0]
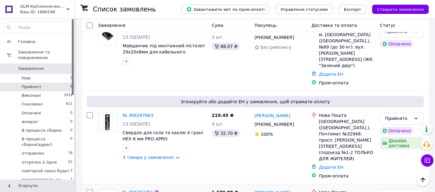
scroll to position [258, 0]
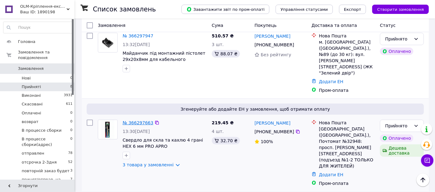
click at [130, 120] on link "№ 366297663" at bounding box center [138, 122] width 31 height 5
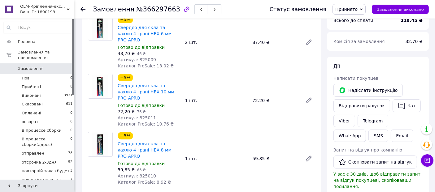
scroll to position [69, 0]
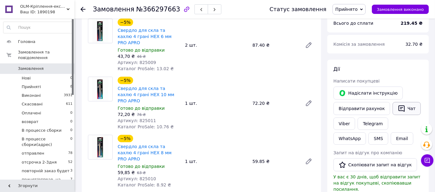
click at [405, 108] on button "Чат" at bounding box center [406, 108] width 28 height 13
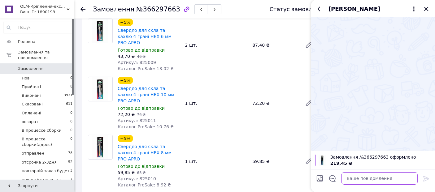
click at [353, 180] on textarea at bounding box center [379, 178] width 76 height 12
paste textarea "[URL][DOMAIN_NAME]"
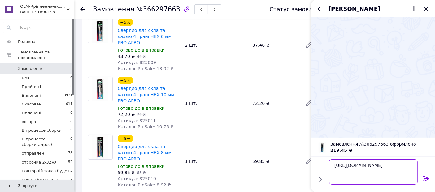
scroll to position [0, 0]
drag, startPoint x: 378, startPoint y: 178, endPoint x: 326, endPoint y: 161, distance: 54.5
click at [326, 161] on div "[URL][DOMAIN_NAME] [URL][DOMAIN_NAME]" at bounding box center [372, 172] width 119 height 30
paste textarea "Вітаю! Ваше замовлення з пром прийняте ! Є в наявності! Дякуємо за замовлення! …"
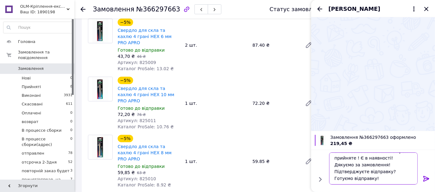
drag, startPoint x: 381, startPoint y: 166, endPoint x: 331, endPoint y: 168, distance: 49.5
click at [331, 168] on textarea "Вітаю! Ваше замовлення з пром прийняте ! Є в наявності! Дякуємо за замовлення! …" at bounding box center [373, 169] width 89 height 32
type textarea "Вітаю! Ваше замовлення з пром прийняте ! Є в наявності! Дякуємо за замовлення! …"
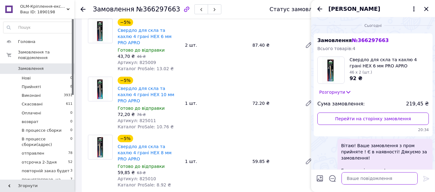
scroll to position [0, 0]
click at [427, 8] on icon "Закрити" at bounding box center [425, 8] width 7 height 7
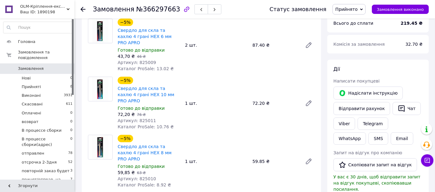
click at [364, 9] on span "Прийнято" at bounding box center [348, 9] width 33 height 11
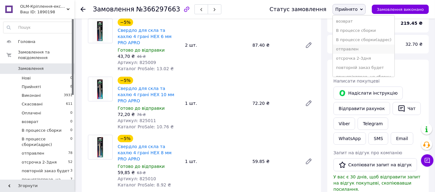
scroll to position [34, 0]
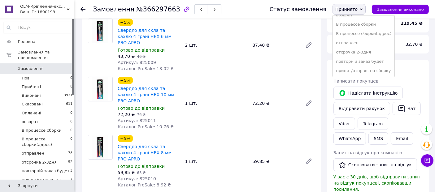
click at [361, 70] on li "принят/отправ. на сборку" at bounding box center [364, 70] width 62 height 9
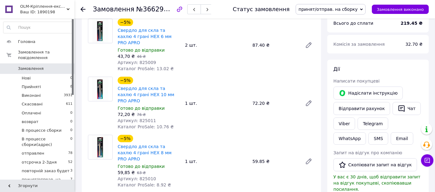
click at [85, 6] on div at bounding box center [86, 9] width 12 height 19
click at [84, 7] on icon at bounding box center [82, 9] width 5 height 5
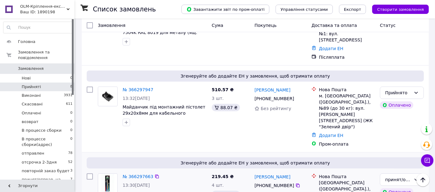
scroll to position [189, 0]
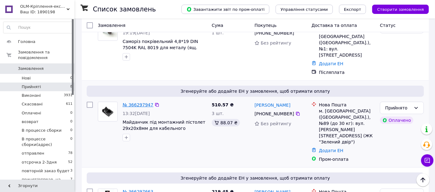
click at [132, 102] on link "№ 366297947" at bounding box center [138, 104] width 31 height 5
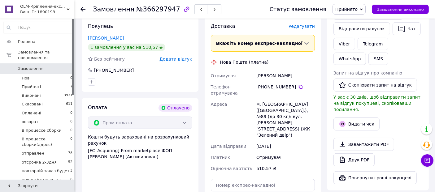
scroll to position [120, 0]
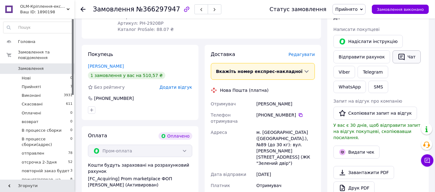
click at [404, 57] on button "Чат" at bounding box center [406, 56] width 28 height 13
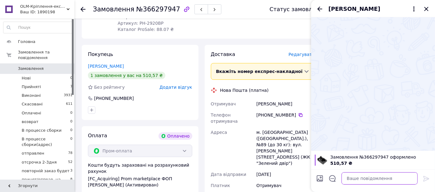
click at [349, 177] on textarea at bounding box center [379, 178] width 76 height 12
paste textarea "Вітаю! Ваше замовлення з пром прийняте ! Є в наявності! Дякуємо за замовлення! …"
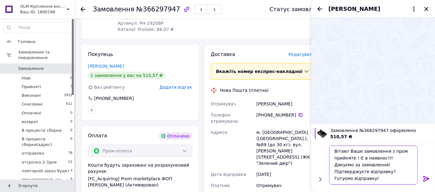
drag, startPoint x: 383, startPoint y: 169, endPoint x: 330, endPoint y: 168, distance: 53.6
click at [330, 168] on textarea "Вітаю! Ваше замовлення з пром прийняте ! Є в наявності! Дякуємо за замовлення! …" at bounding box center [373, 165] width 89 height 39
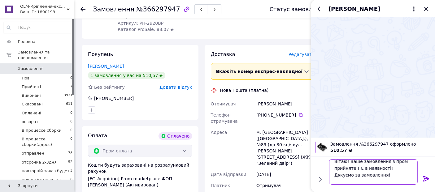
type textarea "Вітаю! Ваше замовлення з пром прийняте ! Є в наявності! Дякуємо за замовлення! …"
click at [428, 179] on icon at bounding box center [426, 179] width 6 height 6
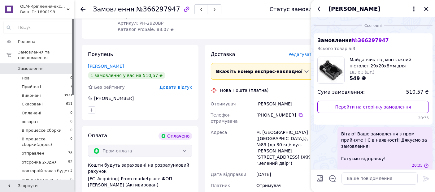
scroll to position [0, 0]
click at [425, 11] on icon "Закрити" at bounding box center [425, 8] width 7 height 7
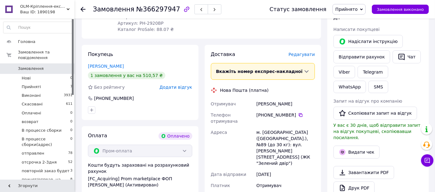
click at [363, 11] on icon at bounding box center [361, 9] width 3 height 3
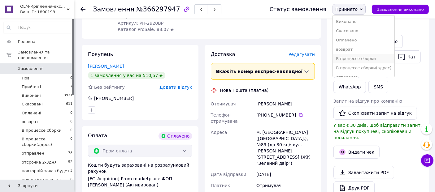
scroll to position [34, 0]
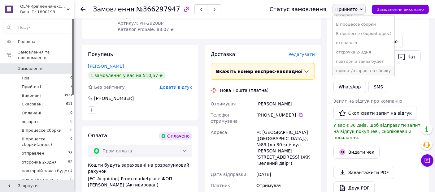
click at [366, 72] on li "принят/отправ. на сборку" at bounding box center [364, 70] width 62 height 9
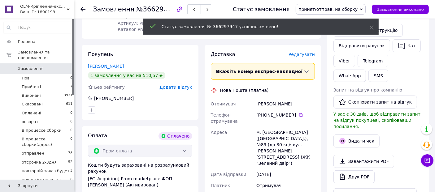
click at [84, 10] on icon at bounding box center [82, 9] width 5 height 5
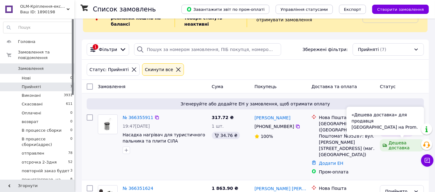
scroll to position [40, 0]
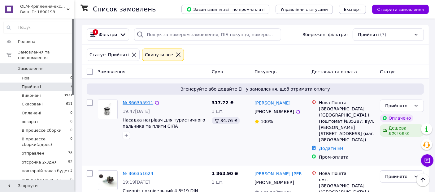
click at [137, 101] on link "№ 366355911" at bounding box center [138, 102] width 31 height 5
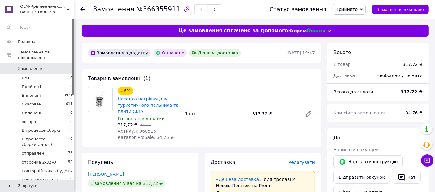
click at [363, 9] on icon at bounding box center [361, 9] width 3 height 2
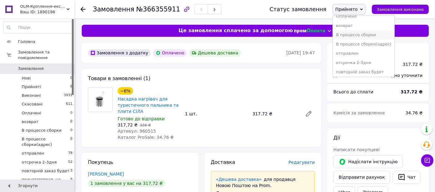
scroll to position [34, 0]
click at [368, 71] on li "принят/отправ. на сборку" at bounding box center [364, 70] width 62 height 9
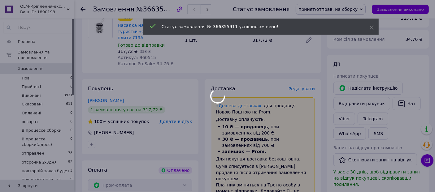
scroll to position [103, 0]
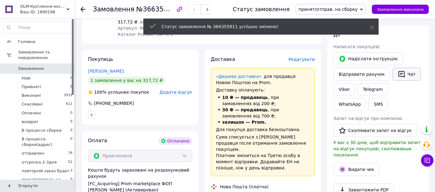
click at [405, 70] on button "Чат" at bounding box center [406, 74] width 28 height 13
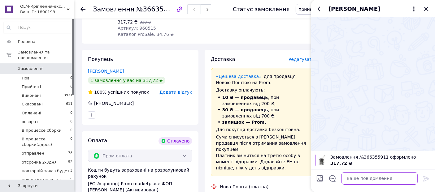
click at [359, 178] on textarea at bounding box center [379, 178] width 76 height 12
paste textarea "Вітаю! Ваше замовлення з пром прийняте ! Є в наявності! Дякуємо за замовлення! …"
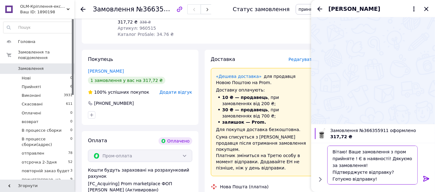
scroll to position [4, 0]
drag, startPoint x: 388, startPoint y: 168, endPoint x: 330, endPoint y: 167, distance: 58.2
click at [330, 167] on textarea "Вітаю! Ваше замовлення з пром прийняте ! Є в наявності! Дякуємо за замовлення! …" at bounding box center [373, 165] width 89 height 39
type textarea "Вітаю! Ваше замовлення з пром прийняте ! Є в наявності! Дякуємо за замовлення! …"
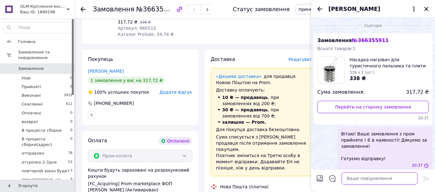
scroll to position [0, 0]
click at [429, 6] on icon "Закрити" at bounding box center [425, 8] width 7 height 7
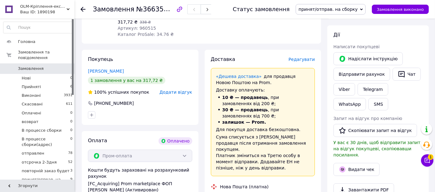
click at [82, 11] on use at bounding box center [82, 9] width 5 height 5
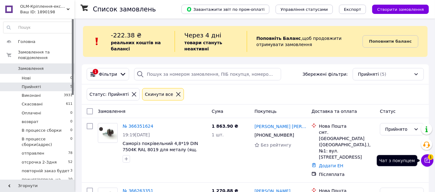
click at [429, 160] on icon at bounding box center [427, 161] width 6 height 6
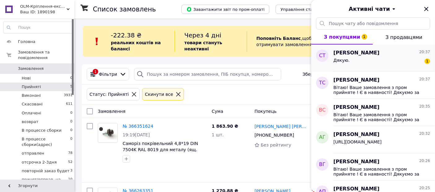
click at [366, 62] on div "Дякую. 1" at bounding box center [381, 62] width 97 height 10
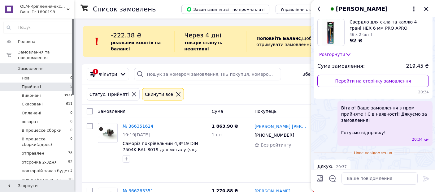
scroll to position [37, 0]
click at [428, 10] on icon "Закрити" at bounding box center [425, 8] width 7 height 7
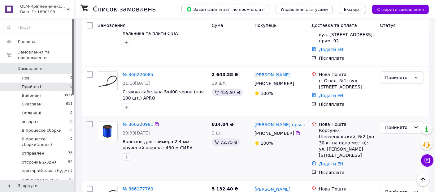
scroll to position [166, 0]
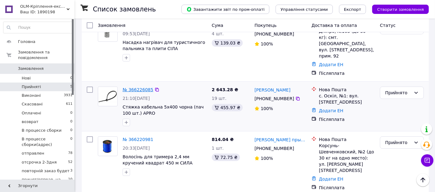
click at [132, 87] on link "№ 366226085" at bounding box center [138, 89] width 31 height 5
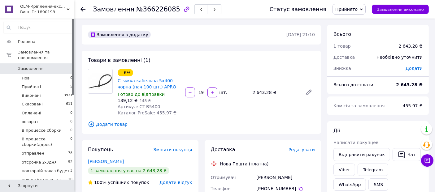
scroll to position [34, 0]
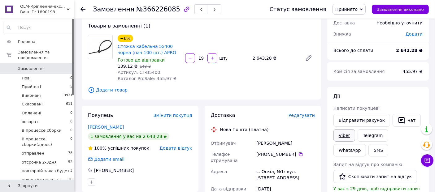
click at [349, 136] on link "Viber" at bounding box center [344, 135] width 22 height 12
drag, startPoint x: 160, startPoint y: 55, endPoint x: 116, endPoint y: 45, distance: 45.2
click at [115, 44] on div "−6% Стяжка кабельна 5x400 чорна (пач 100 шт.) APRO Готово до відправки 139,12 ₴…" at bounding box center [148, 58] width 67 height 50
copy link "Стяжка кабельна 5x400 чорна (пач 100 шт.) APRO"
click at [83, 8] on icon at bounding box center [82, 9] width 5 height 5
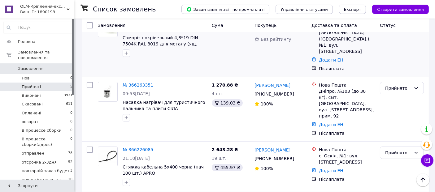
scroll to position [63, 0]
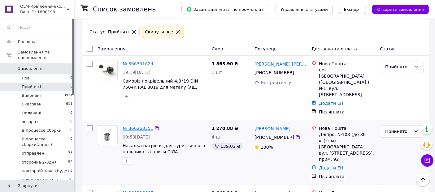
click at [142, 126] on link "№ 366263351" at bounding box center [138, 128] width 31 height 5
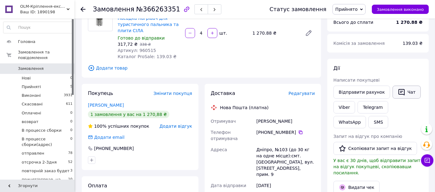
click at [404, 91] on button "Чат" at bounding box center [406, 92] width 28 height 13
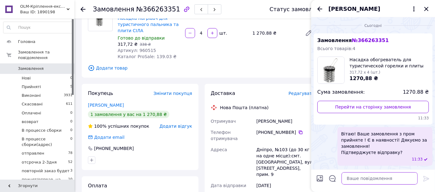
click at [358, 179] on textarea at bounding box center [379, 178] width 76 height 12
click at [424, 8] on icon "Закрити" at bounding box center [425, 8] width 7 height 7
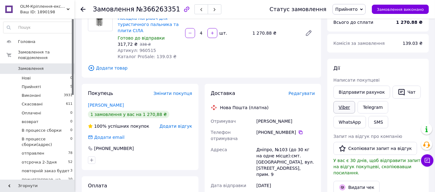
click at [346, 107] on link "Viber" at bounding box center [344, 107] width 22 height 12
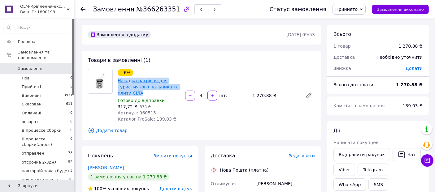
drag, startPoint x: 141, startPoint y: 93, endPoint x: 118, endPoint y: 83, distance: 24.9
click at [118, 83] on span "Насадка нагрівач для туристичного пальника та плити СІЛА" at bounding box center [149, 87] width 63 height 19
copy link "Насадка нагрівач для туристичного пальника та плити СІЛА"
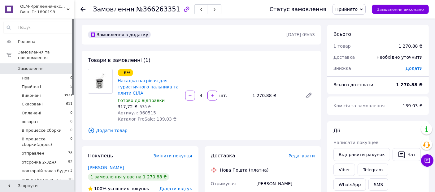
click at [83, 7] on icon at bounding box center [82, 9] width 5 height 5
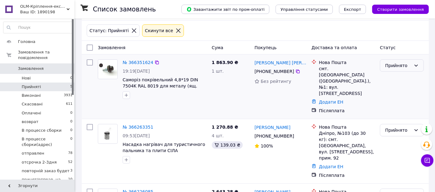
scroll to position [34, 0]
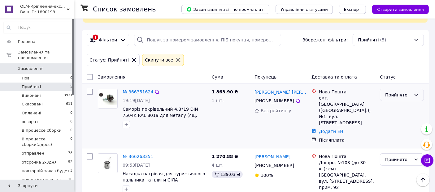
click at [417, 94] on icon at bounding box center [415, 95] width 3 height 2
click at [415, 94] on icon at bounding box center [415, 95] width 5 height 5
click at [396, 150] on li "принят/отправ. на сборку" at bounding box center [401, 151] width 43 height 24
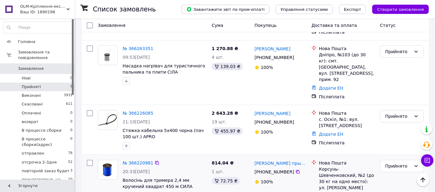
scroll to position [132, 0]
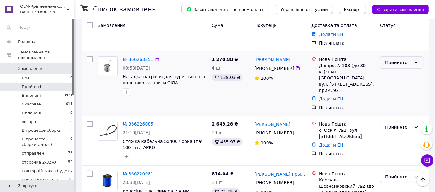
click at [416, 60] on icon at bounding box center [415, 62] width 5 height 5
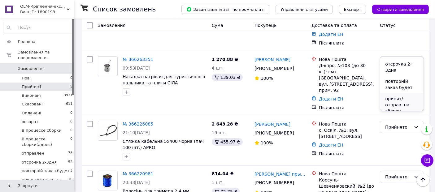
click at [398, 102] on li "принят/отправ. на сборку" at bounding box center [401, 105] width 43 height 24
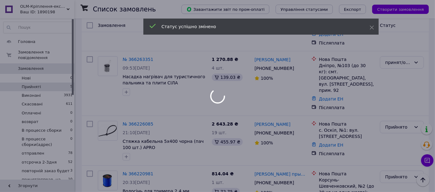
click at [414, 107] on div at bounding box center [217, 96] width 435 height 192
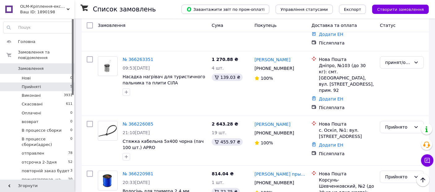
click at [414, 125] on icon at bounding box center [415, 127] width 5 height 5
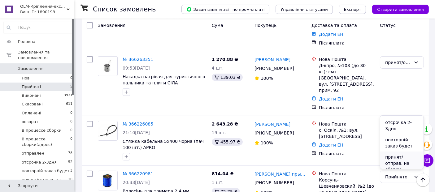
click at [402, 162] on li "принят/отправ. на сборку" at bounding box center [401, 164] width 43 height 24
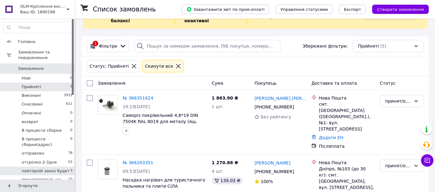
scroll to position [34, 0]
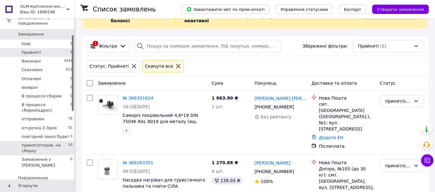
click at [50, 144] on span "принят/отправ. на сборку" at bounding box center [45, 148] width 46 height 11
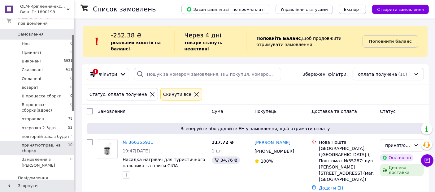
click at [89, 111] on input "checkbox" at bounding box center [90, 111] width 6 height 6
checkbox input "true"
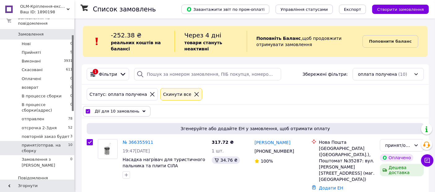
checkbox input "true"
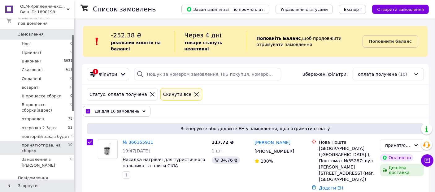
checkbox input "true"
click at [136, 110] on div "Дії для 10 замовлень" at bounding box center [116, 111] width 67 height 11
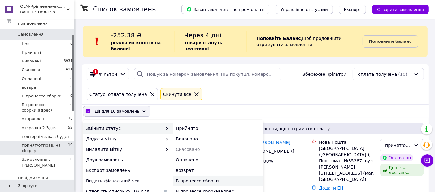
click at [192, 180] on div "В процессе сборки" at bounding box center [218, 181] width 90 height 11
checkbox input "false"
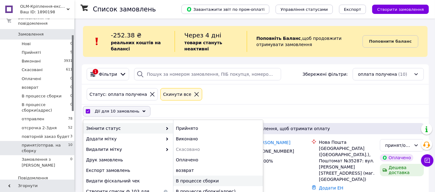
checkbox input "false"
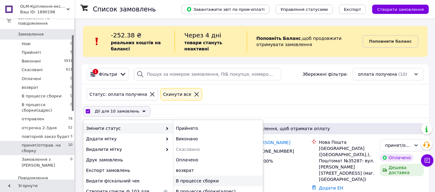
checkbox input "false"
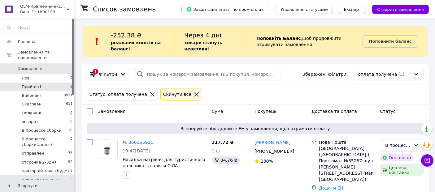
click at [62, 83] on li "Прийняті 2" at bounding box center [38, 87] width 76 height 9
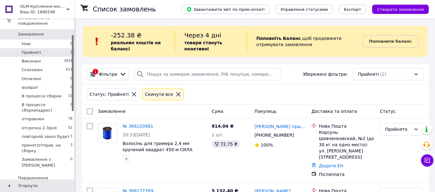
scroll to position [69, 0]
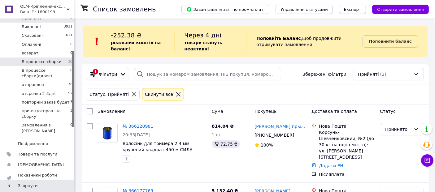
click at [49, 59] on span "В процессе сборки" at bounding box center [42, 62] width 40 height 6
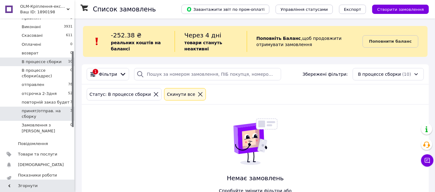
click at [46, 108] on span "принят/отправ. на сборку" at bounding box center [46, 113] width 49 height 11
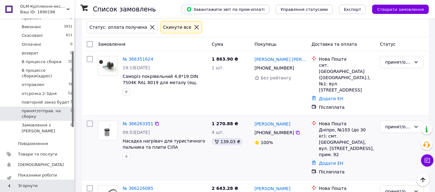
scroll to position [23, 0]
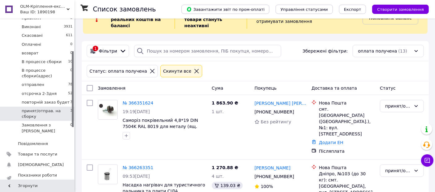
click at [91, 88] on input "checkbox" at bounding box center [90, 88] width 6 height 6
checkbox input "true"
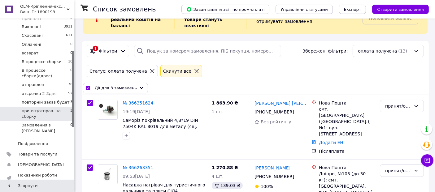
click at [140, 87] on icon at bounding box center [141, 88] width 3 height 3
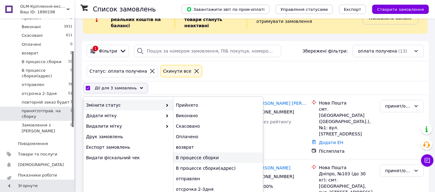
click at [201, 160] on div "В процессе сборки" at bounding box center [218, 158] width 90 height 11
checkbox input "false"
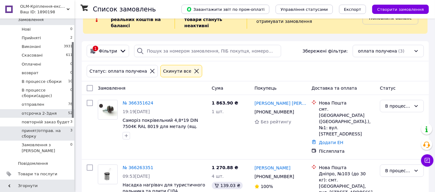
scroll to position [34, 0]
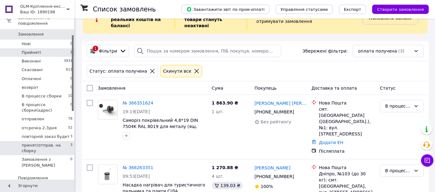
click at [45, 48] on li "Прийняті 2" at bounding box center [38, 52] width 76 height 9
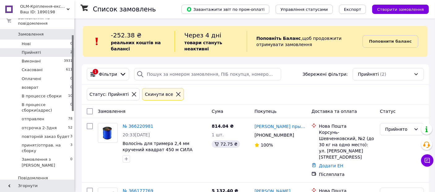
click at [89, 112] on input "checkbox" at bounding box center [90, 111] width 6 height 6
checkbox input "true"
click at [137, 107] on div "Дії для 2 замовлень" at bounding box center [115, 111] width 65 height 11
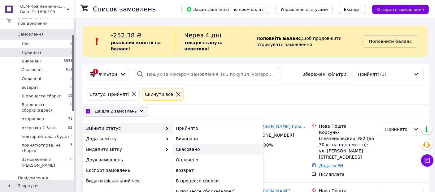
scroll to position [50, 0]
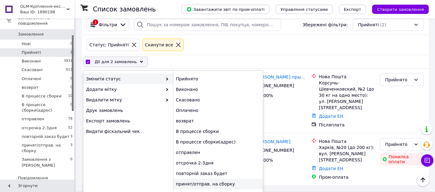
click at [208, 179] on div "принят/отправ. на сборку" at bounding box center [218, 184] width 90 height 11
checkbox input "false"
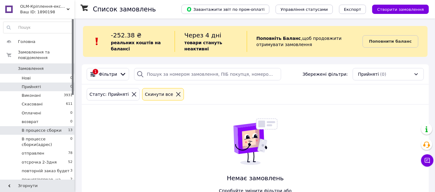
click at [50, 128] on li "В процессе сборки 13" at bounding box center [38, 130] width 76 height 9
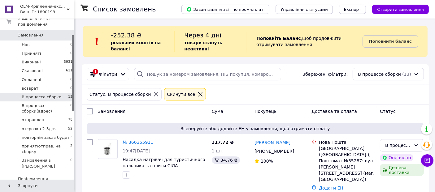
scroll to position [34, 0]
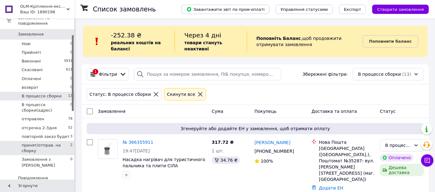
click at [49, 143] on span "принят/отправ. на сборку" at bounding box center [46, 148] width 49 height 11
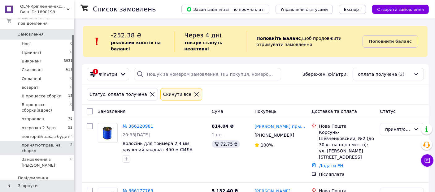
scroll to position [40, 0]
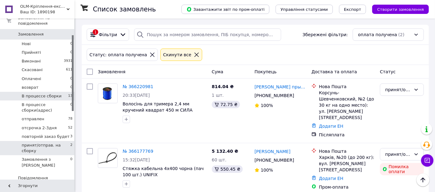
click at [54, 93] on span "В процессе сборки" at bounding box center [42, 96] width 40 height 6
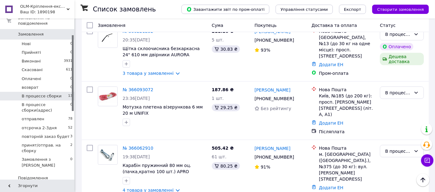
scroll to position [773, 0]
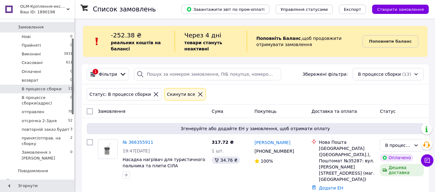
scroll to position [103, 0]
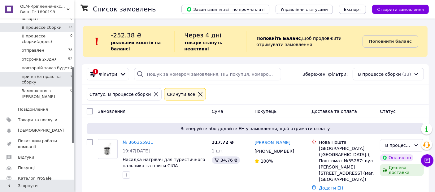
click at [62, 74] on span "принят/отправ. на сборку" at bounding box center [46, 79] width 49 height 11
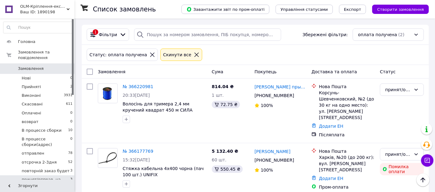
scroll to position [40, 0]
click at [145, 84] on link "№ 366220981" at bounding box center [138, 86] width 31 height 5
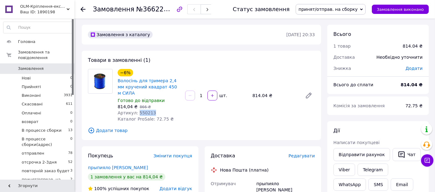
drag, startPoint x: 150, startPoint y: 106, endPoint x: 137, endPoint y: 110, distance: 14.2
click at [137, 110] on div "−6% Волосінь для тримера 2,4 мм кручений квадрат 450 м СИЛА Готово до відправки…" at bounding box center [148, 96] width 67 height 56
copy span "550213"
click at [85, 7] on icon at bounding box center [82, 9] width 5 height 5
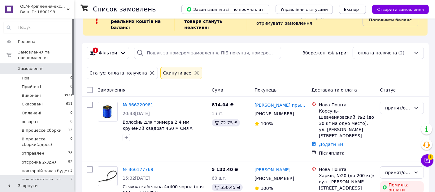
scroll to position [40, 0]
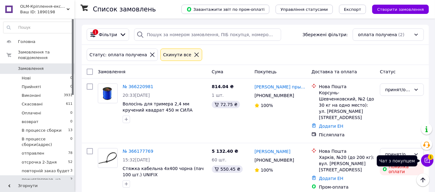
click at [425, 161] on icon at bounding box center [427, 160] width 5 height 5
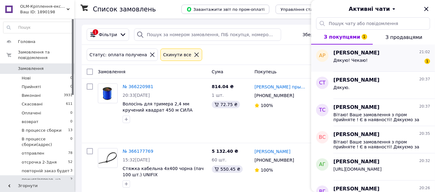
click at [374, 60] on div "Дякую! Чекаю! 1" at bounding box center [381, 62] width 97 height 10
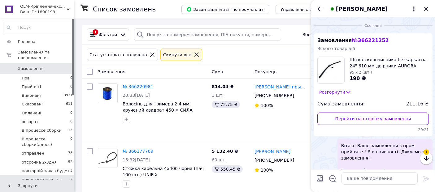
scroll to position [26, 0]
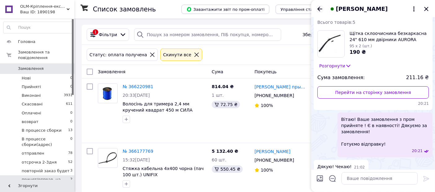
click at [318, 8] on icon "Назад" at bounding box center [319, 8] width 5 height 5
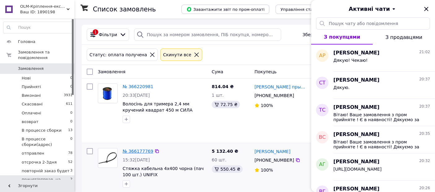
click at [141, 149] on link "№ 366177769" at bounding box center [138, 151] width 31 height 5
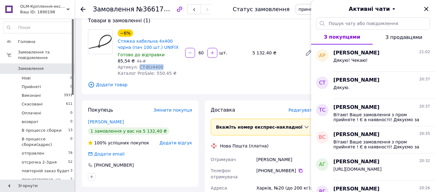
drag, startPoint x: 157, startPoint y: 67, endPoint x: 136, endPoint y: 64, distance: 21.2
click at [136, 64] on div "Артикул: CT-BU4400" at bounding box center [149, 67] width 63 height 6
copy span "CT-BU4400"
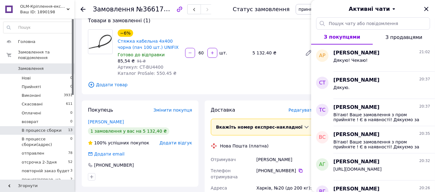
click at [40, 128] on span "В процессе сборки" at bounding box center [42, 131] width 40 height 6
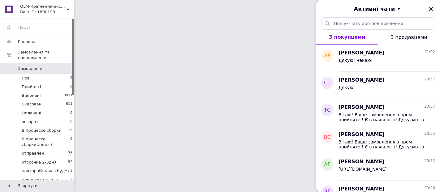
click at [431, 8] on icon "Закрити" at bounding box center [431, 9] width 4 height 4
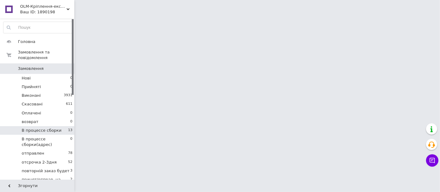
click at [51, 128] on span "В процессе сборки" at bounding box center [42, 131] width 40 height 6
click at [51, 149] on li "отправлен 78" at bounding box center [38, 153] width 76 height 9
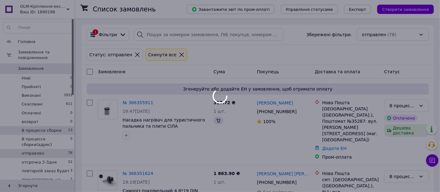
click at [52, 128] on span "В процессе сборки" at bounding box center [42, 131] width 40 height 6
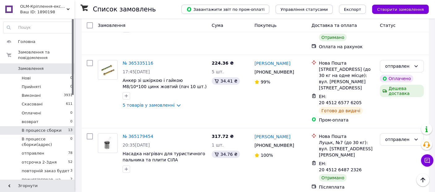
scroll to position [2251, 0]
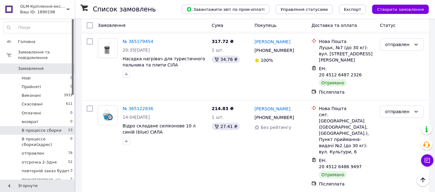
click at [37, 126] on li "В процессе сборки 13" at bounding box center [38, 130] width 76 height 9
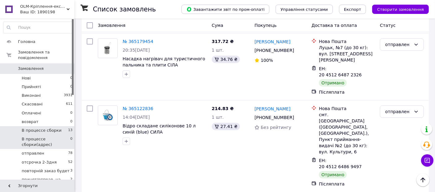
click at [40, 135] on li "В процессе сборки(адрес) 0" at bounding box center [38, 142] width 76 height 14
click at [41, 136] on span "В процессе сборки(адрес)" at bounding box center [46, 141] width 49 height 11
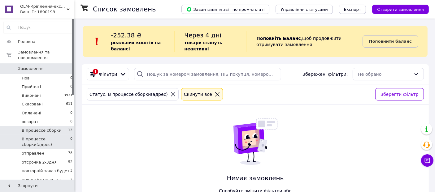
click at [44, 128] on span "В процессе сборки" at bounding box center [42, 131] width 40 height 6
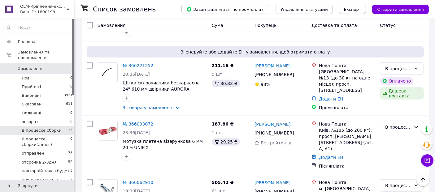
scroll to position [773, 0]
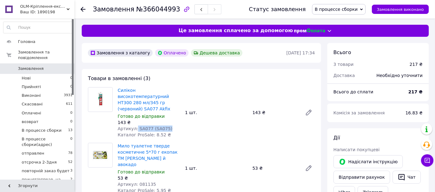
drag, startPoint x: 166, startPoint y: 123, endPoint x: 135, endPoint y: 124, distance: 31.0
click at [135, 126] on div "Артикул: SA077 (SA075)" at bounding box center [149, 129] width 63 height 6
copy span "SA077 (SA075)"
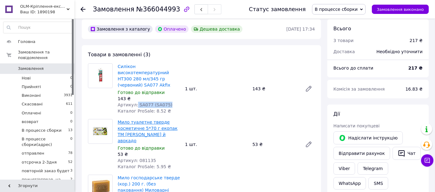
scroll to position [34, 0]
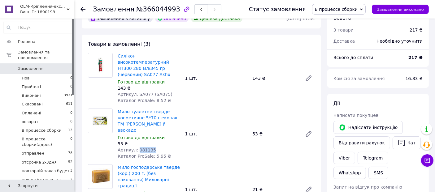
drag, startPoint x: 153, startPoint y: 138, endPoint x: 136, endPoint y: 139, distance: 16.8
click at [136, 147] on div "Артикул: 081135" at bounding box center [149, 150] width 63 height 6
copy span "081135"
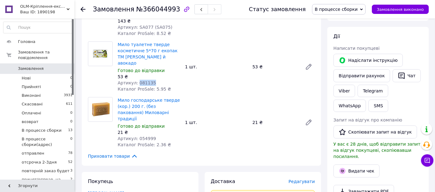
scroll to position [103, 0]
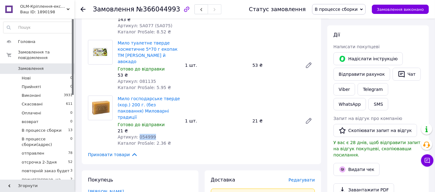
drag, startPoint x: 149, startPoint y: 120, endPoint x: 136, endPoint y: 120, distance: 12.4
click at [136, 134] on div "Артикул: 054999" at bounding box center [149, 137] width 63 height 6
copy span "054999"
click at [84, 8] on icon at bounding box center [82, 9] width 5 height 5
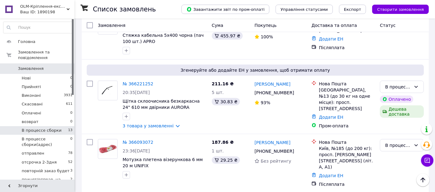
scroll to position [773, 0]
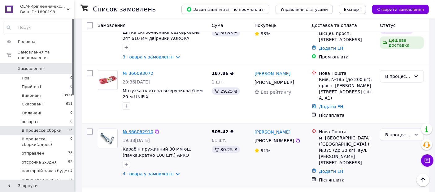
click at [140, 129] on link "№ 366062910" at bounding box center [138, 131] width 31 height 5
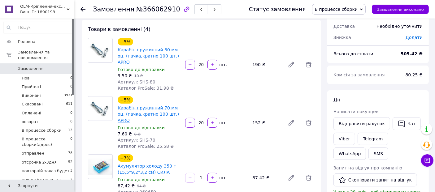
scroll to position [69, 0]
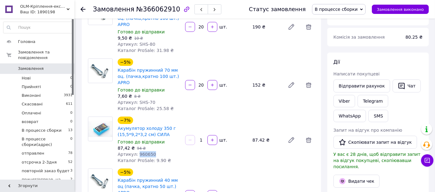
drag, startPoint x: 151, startPoint y: 142, endPoint x: 137, endPoint y: 143, distance: 14.3
click at [137, 151] on div "Артикул: 960650" at bounding box center [149, 154] width 63 height 6
copy span "960650"
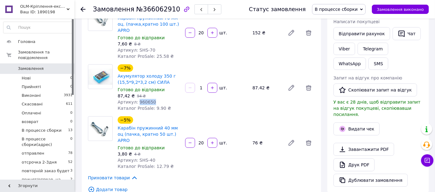
scroll to position [137, 0]
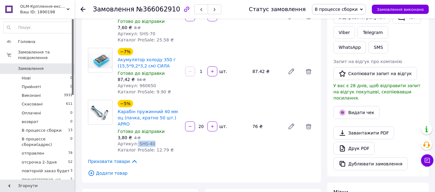
drag, startPoint x: 153, startPoint y: 126, endPoint x: 135, endPoint y: 127, distance: 18.3
click at [135, 141] on div "Артикул: SHS-40" at bounding box center [149, 144] width 63 height 6
copy span "SHS-40"
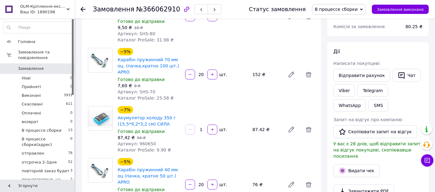
scroll to position [69, 0]
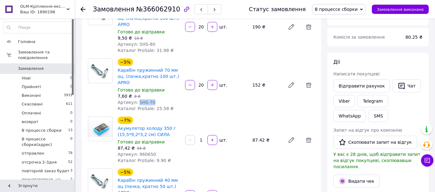
drag, startPoint x: 151, startPoint y: 90, endPoint x: 136, endPoint y: 90, distance: 14.6
click at [136, 99] on div "Артикул: SHS-70" at bounding box center [149, 102] width 63 height 6
copy span "SHS-70"
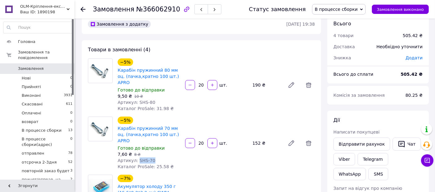
scroll to position [0, 0]
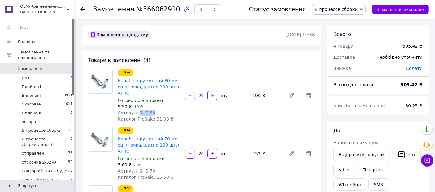
drag, startPoint x: 150, startPoint y: 106, endPoint x: 136, endPoint y: 106, distance: 13.3
click at [136, 110] on span "Артикул: SHS-80" at bounding box center [137, 112] width 38 height 5
copy span "SHS-80"
click at [84, 7] on icon at bounding box center [82, 9] width 5 height 5
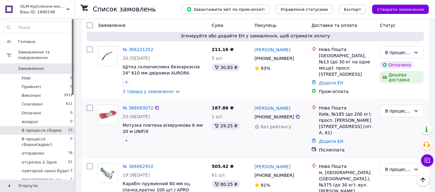
scroll to position [704, 0]
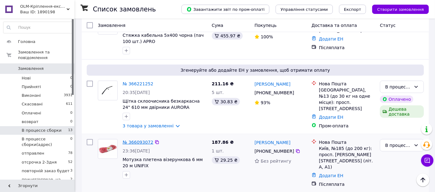
click at [140, 140] on link "№ 366093072" at bounding box center [138, 142] width 31 height 5
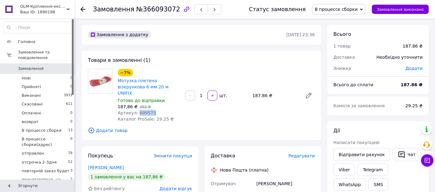
drag, startPoint x: 151, startPoint y: 105, endPoint x: 136, endPoint y: 109, distance: 15.8
click at [136, 110] on div "Артикул: 699573" at bounding box center [149, 113] width 63 height 6
copy span "699573"
click at [83, 8] on icon at bounding box center [82, 9] width 5 height 5
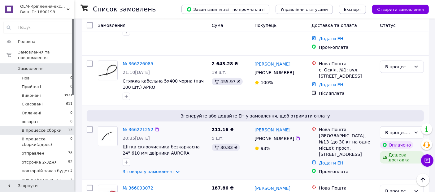
scroll to position [635, 0]
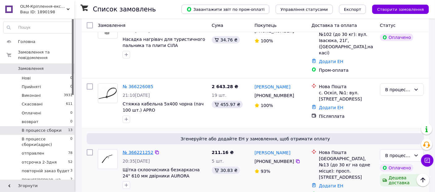
click at [132, 150] on link "№ 366221252" at bounding box center [138, 152] width 31 height 5
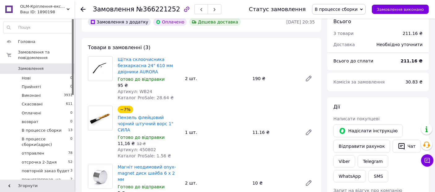
scroll to position [69, 0]
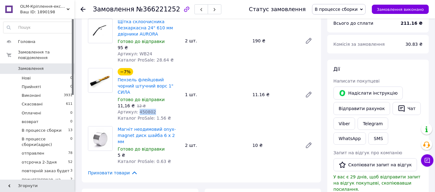
drag, startPoint x: 151, startPoint y: 106, endPoint x: 136, endPoint y: 105, distance: 14.6
click at [136, 109] on div "Артикул: 450802" at bounding box center [149, 112] width 63 height 6
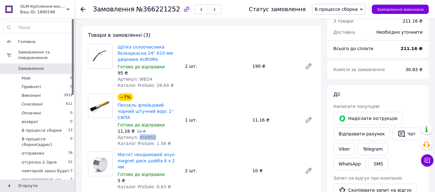
scroll to position [34, 0]
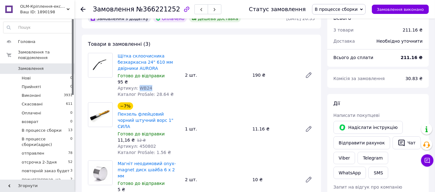
drag, startPoint x: 149, startPoint y: 87, endPoint x: 137, endPoint y: 88, distance: 11.5
click at [137, 88] on div "Артикул: WB24" at bounding box center [149, 88] width 63 height 6
click at [82, 10] on use at bounding box center [82, 9] width 5 height 5
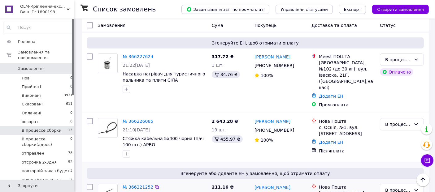
scroll to position [566, 0]
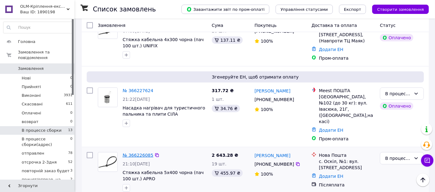
click at [140, 153] on link "№ 366226085" at bounding box center [138, 155] width 31 height 5
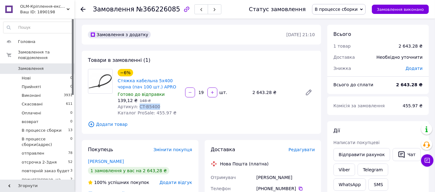
drag, startPoint x: 156, startPoint y: 106, endPoint x: 136, endPoint y: 108, distance: 20.3
click at [136, 108] on div "Артикул: CT-B5400" at bounding box center [149, 107] width 63 height 6
click at [82, 9] on use at bounding box center [82, 9] width 5 height 5
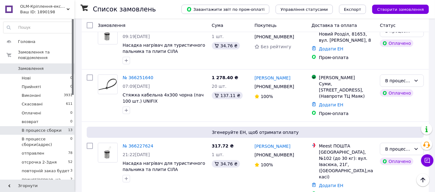
scroll to position [498, 0]
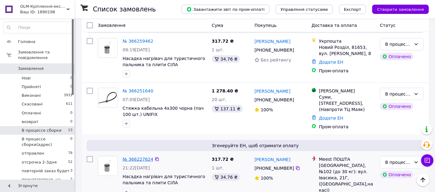
click at [136, 157] on link "№ 366227624" at bounding box center [138, 159] width 31 height 5
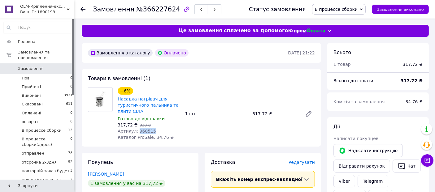
drag, startPoint x: 151, startPoint y: 131, endPoint x: 137, endPoint y: 134, distance: 14.8
click at [137, 134] on div "Артикул: 960515" at bounding box center [149, 131] width 63 height 6
click at [83, 10] on icon at bounding box center [82, 9] width 5 height 5
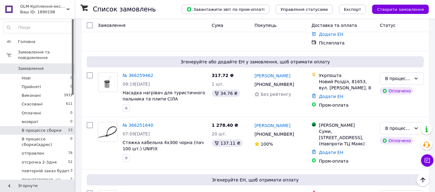
scroll to position [429, 0]
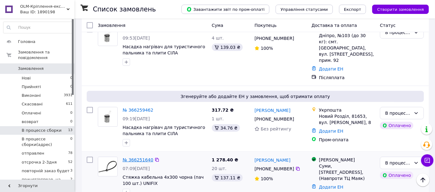
click at [138, 158] on link "№ 366251640" at bounding box center [138, 160] width 31 height 5
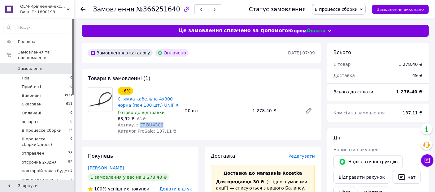
drag, startPoint x: 159, startPoint y: 125, endPoint x: 136, endPoint y: 124, distance: 22.9
click at [136, 124] on div "Артикул: CT-BU4300" at bounding box center [149, 125] width 63 height 6
click at [83, 6] on div at bounding box center [86, 9] width 12 height 19
click at [83, 9] on icon at bounding box center [82, 9] width 5 height 5
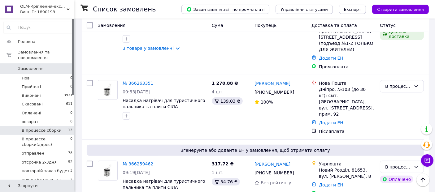
scroll to position [360, 0]
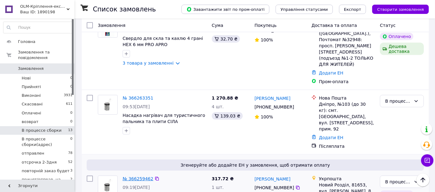
click at [139, 176] on link "№ 366259462" at bounding box center [138, 178] width 31 height 5
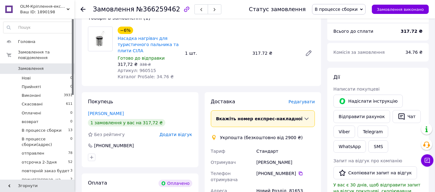
scroll to position [11, 0]
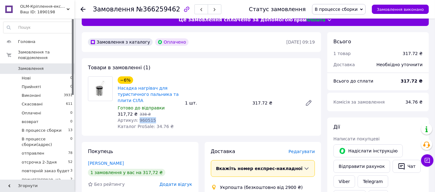
drag, startPoint x: 151, startPoint y: 120, endPoint x: 136, endPoint y: 122, distance: 14.7
click at [136, 122] on div "Артикул: 960515" at bounding box center [149, 120] width 63 height 6
click at [83, 8] on icon at bounding box center [82, 9] width 5 height 5
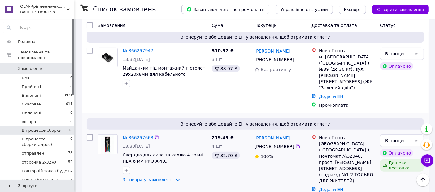
scroll to position [240, 0]
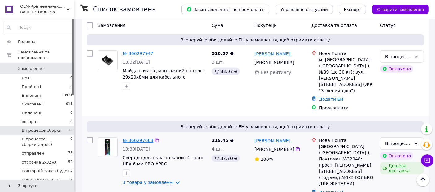
click at [135, 138] on link "№ 366297663" at bounding box center [138, 140] width 31 height 5
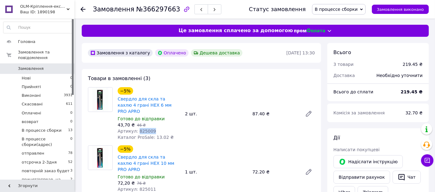
drag, startPoint x: 151, startPoint y: 126, endPoint x: 136, endPoint y: 127, distance: 15.2
click at [136, 128] on div "Артикул: 825009" at bounding box center [149, 131] width 63 height 6
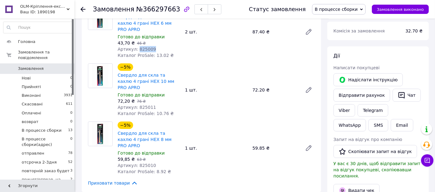
scroll to position [103, 0]
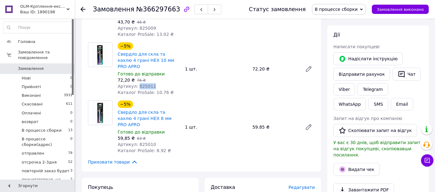
drag, startPoint x: 151, startPoint y: 73, endPoint x: 136, endPoint y: 76, distance: 15.7
click at [136, 83] on div "Артикул: 825011" at bounding box center [149, 86] width 63 height 6
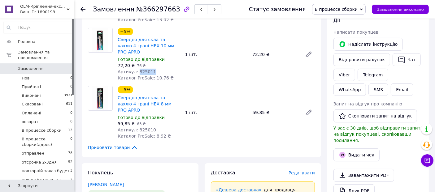
scroll to position [137, 0]
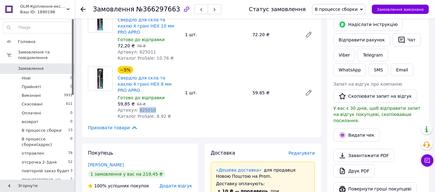
drag, startPoint x: 150, startPoint y: 92, endPoint x: 136, endPoint y: 94, distance: 14.4
click at [136, 107] on div "Артикул: 825010" at bounding box center [149, 110] width 63 height 6
click at [83, 10] on icon at bounding box center [82, 9] width 5 height 5
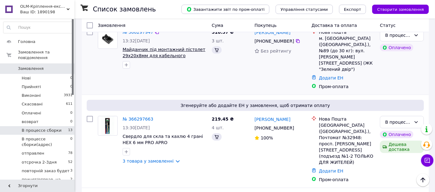
scroll to position [275, 0]
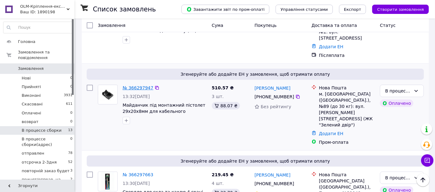
click at [132, 85] on link "№ 366297947" at bounding box center [138, 87] width 31 height 5
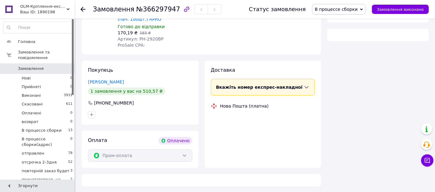
scroll to position [2, 0]
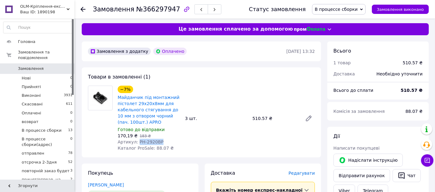
drag, startPoint x: 159, startPoint y: 142, endPoint x: 136, endPoint y: 144, distance: 23.3
click at [136, 144] on div "Артикул: PH-2920BP" at bounding box center [149, 142] width 63 height 6
click at [84, 8] on icon at bounding box center [82, 9] width 5 height 5
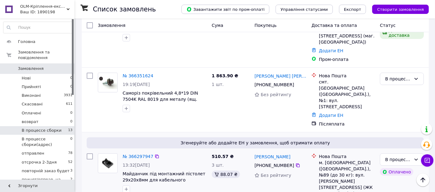
scroll to position [103, 0]
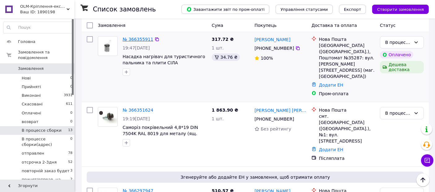
click at [143, 37] on link "№ 366355911" at bounding box center [138, 39] width 31 height 5
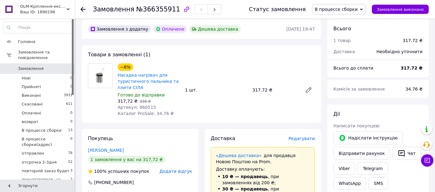
scroll to position [34, 0]
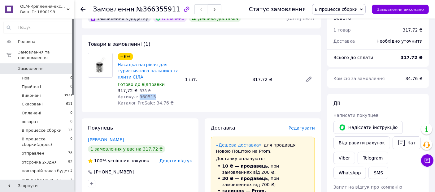
drag, startPoint x: 151, startPoint y: 97, endPoint x: 136, endPoint y: 99, distance: 14.9
click at [136, 99] on div "Артикул: 960515" at bounding box center [149, 97] width 63 height 6
click at [83, 9] on use at bounding box center [82, 9] width 5 height 5
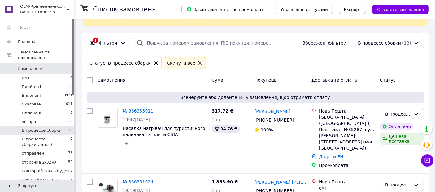
scroll to position [69, 0]
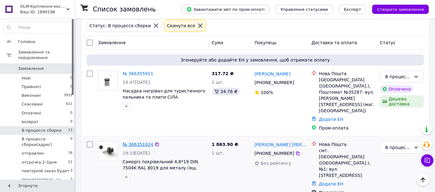
click at [146, 142] on link "№ 366351624" at bounding box center [138, 144] width 31 height 5
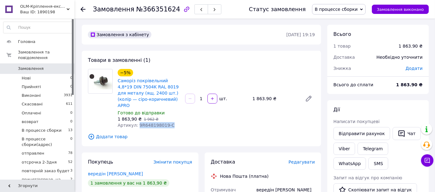
drag, startPoint x: 166, startPoint y: 119, endPoint x: 136, endPoint y: 119, distance: 30.3
click at [136, 122] on div "Артикул: 9R648198019-C" at bounding box center [149, 125] width 63 height 6
click at [81, 7] on icon at bounding box center [82, 9] width 5 height 5
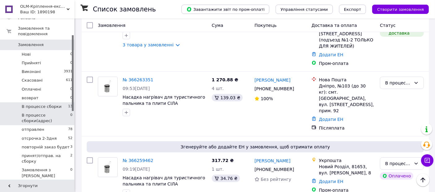
scroll to position [34, 0]
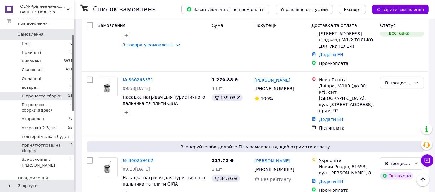
click at [44, 143] on span "принят/отправ. на сборку" at bounding box center [46, 148] width 49 height 11
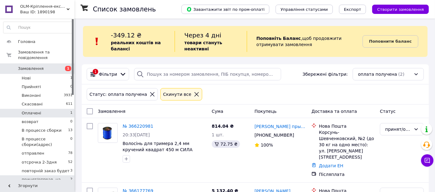
click at [45, 109] on li "Оплачені 1" at bounding box center [38, 113] width 76 height 9
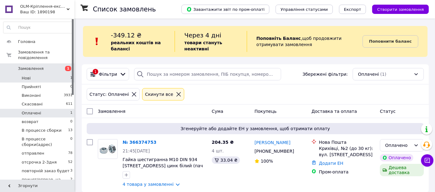
click at [58, 74] on li "Нові 1" at bounding box center [38, 78] width 76 height 9
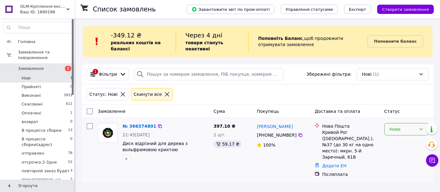
click at [419, 127] on icon at bounding box center [421, 129] width 5 height 5
click at [400, 144] on li "Прийнято" at bounding box center [407, 142] width 44 height 11
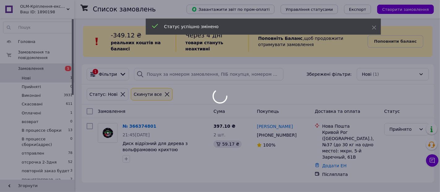
click at [65, 105] on div at bounding box center [220, 96] width 440 height 192
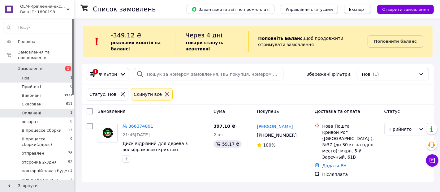
click at [57, 110] on li "Оплачені 1" at bounding box center [38, 113] width 76 height 9
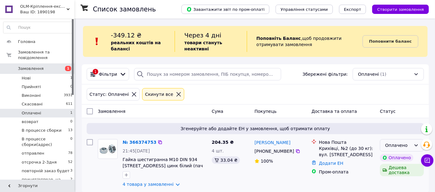
click at [416, 143] on icon at bounding box center [415, 145] width 5 height 5
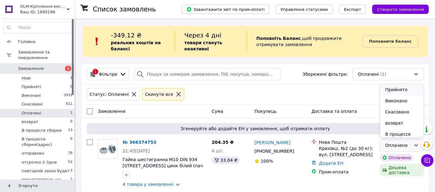
click at [393, 90] on li "Прийнято" at bounding box center [401, 89] width 43 height 11
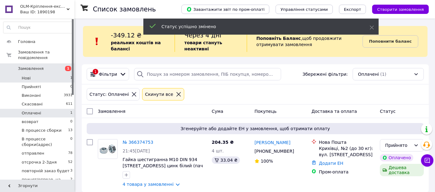
click at [58, 74] on li "Нові 1" at bounding box center [38, 78] width 76 height 9
